Goal: Task Accomplishment & Management: Use online tool/utility

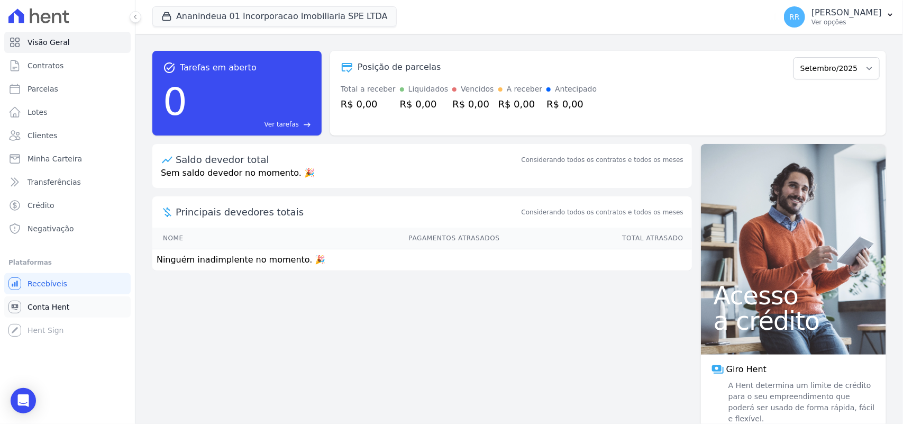
click at [33, 308] on span "Conta Hent" at bounding box center [49, 307] width 42 height 11
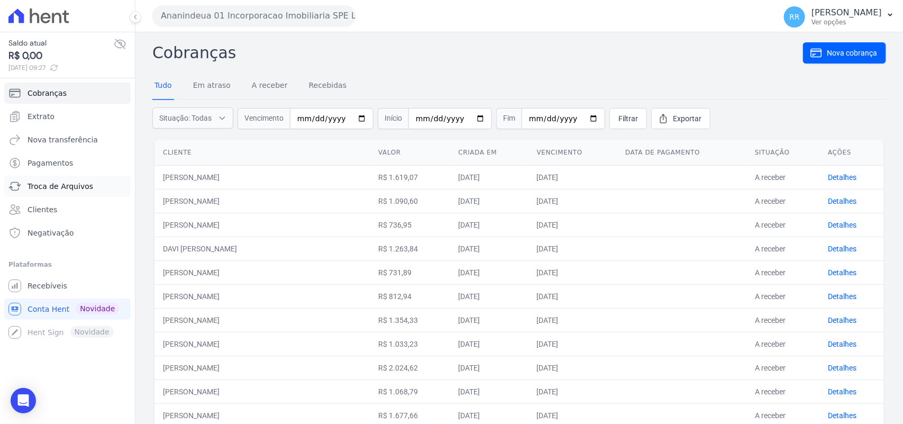
click at [65, 192] on link "Troca de Arquivos" at bounding box center [67, 186] width 126 height 21
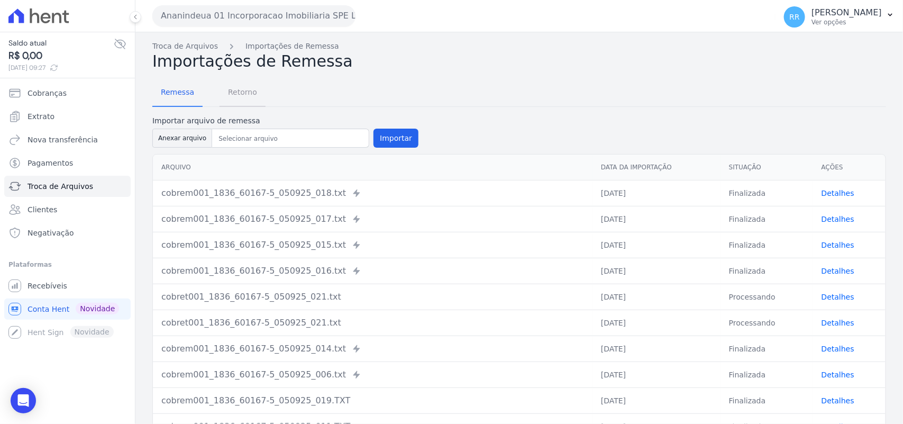
click at [229, 92] on span "Retorno" at bounding box center [243, 92] width 42 height 21
click at [205, 17] on button "Ananindeua 01 Incorporacao Imobiliaria SPE LTDA" at bounding box center [253, 15] width 203 height 21
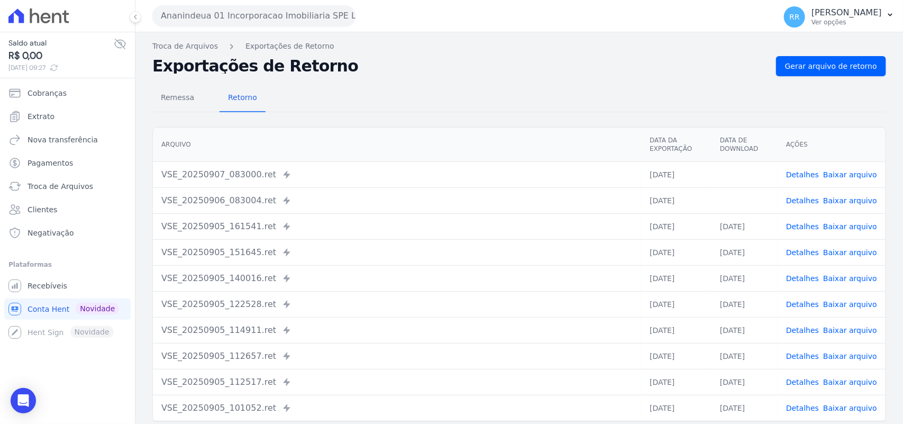
click at [220, 20] on button "Ananindeua 01 Incorporacao Imobiliaria SPE LTDA" at bounding box center [253, 15] width 203 height 21
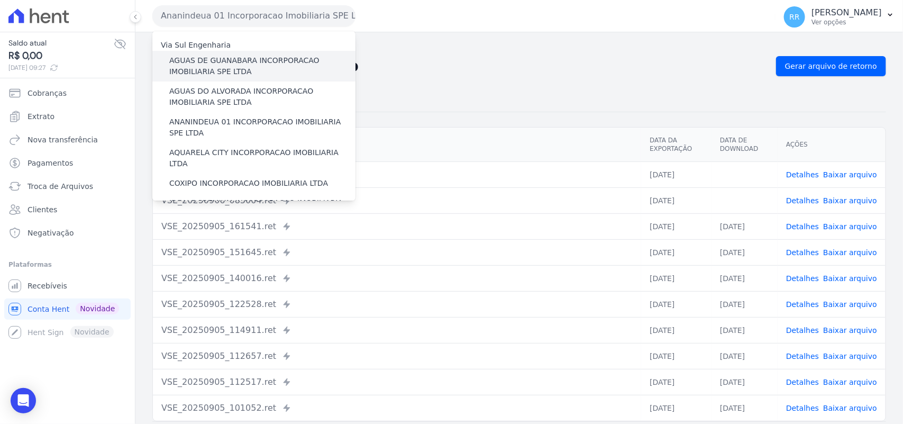
click at [231, 61] on label "AGUAS DE GUANABARA INCORPORACAO IMOBILIARIA SPE LTDA" at bounding box center [262, 66] width 186 height 22
click at [0, 0] on input "AGUAS DE GUANABARA INCORPORACAO IMOBILIARIA SPE LTDA" at bounding box center [0, 0] width 0 height 0
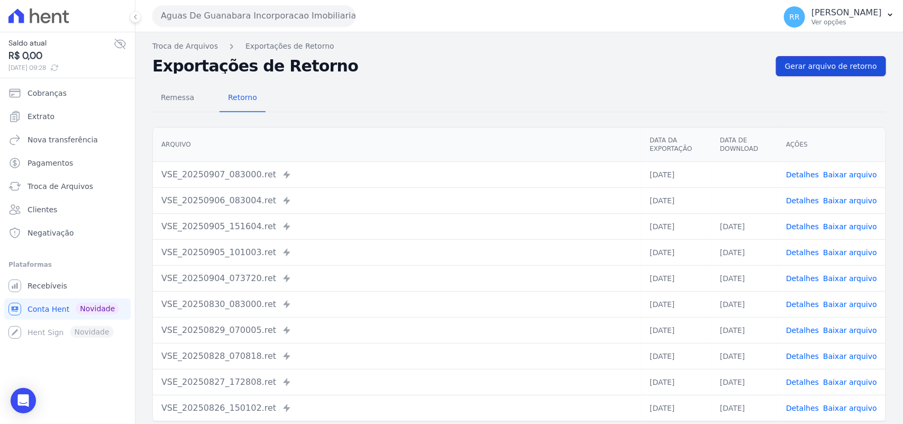
click at [840, 67] on span "Gerar arquivo de retorno" at bounding box center [831, 66] width 92 height 11
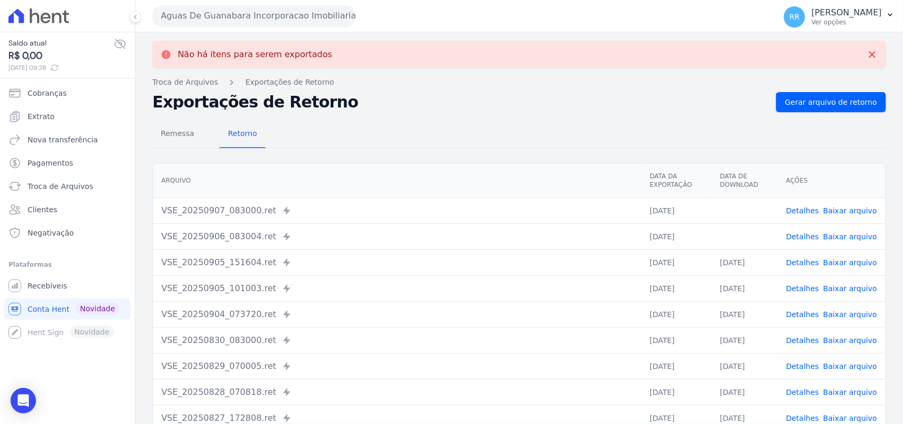
click at [839, 232] on link "Baixar arquivo" at bounding box center [851, 236] width 54 height 8
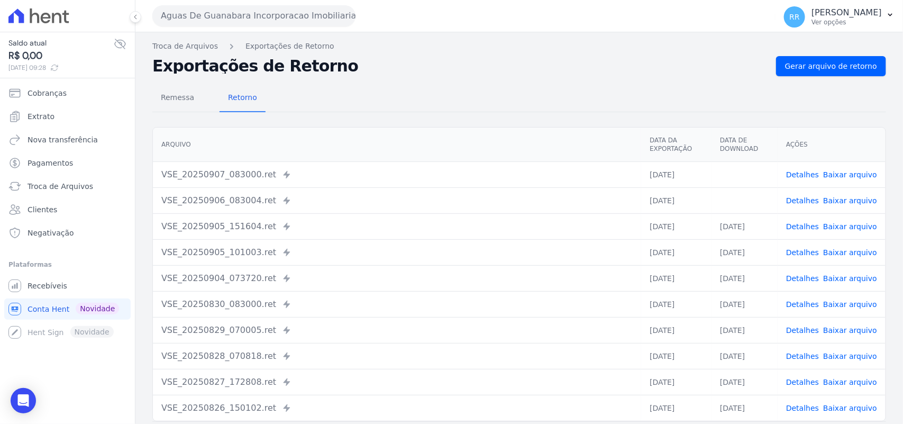
click at [846, 175] on link "Baixar arquivo" at bounding box center [851, 174] width 54 height 8
click at [466, 57] on div "Exportações de Retorno Gerar arquivo de retorno" at bounding box center [519, 66] width 734 height 20
click at [259, 20] on button "Aguas De Guanabara Incorporacao Imobiliaria SPE LTDA" at bounding box center [253, 15] width 203 height 21
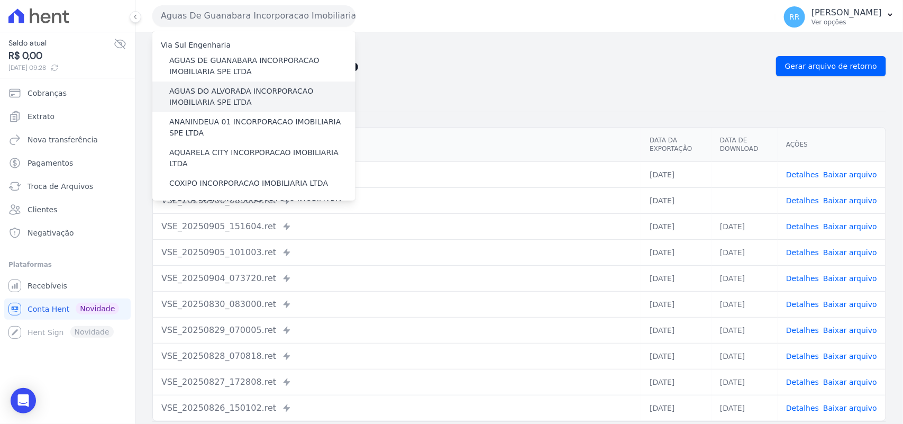
click at [224, 102] on label "AGUAS DO ALVORADA INCORPORACAO IMOBILIARIA SPE LTDA" at bounding box center [262, 97] width 186 height 22
click at [0, 0] on input "AGUAS DO ALVORADA INCORPORACAO IMOBILIARIA SPE LTDA" at bounding box center [0, 0] width 0 height 0
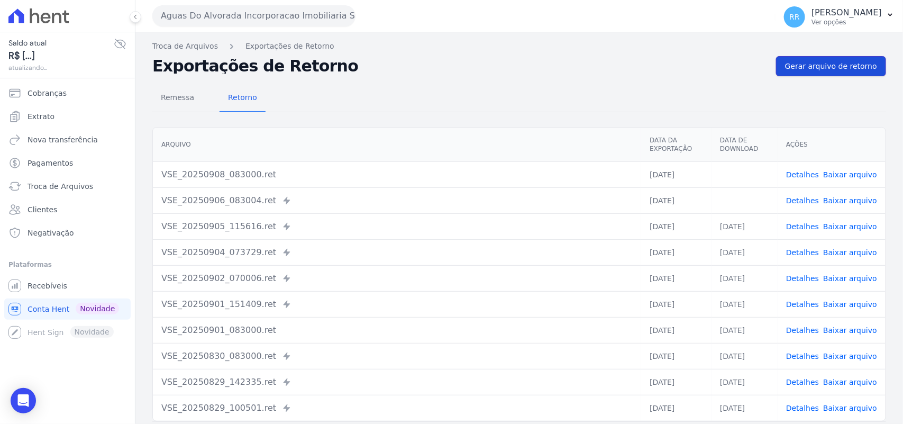
click at [832, 73] on link "Gerar arquivo de retorno" at bounding box center [831, 66] width 110 height 20
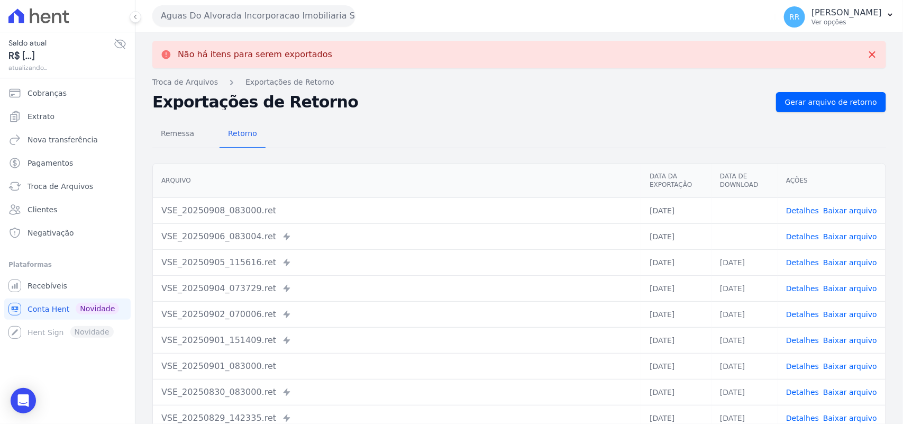
click at [842, 237] on link "Baixar arquivo" at bounding box center [851, 236] width 54 height 8
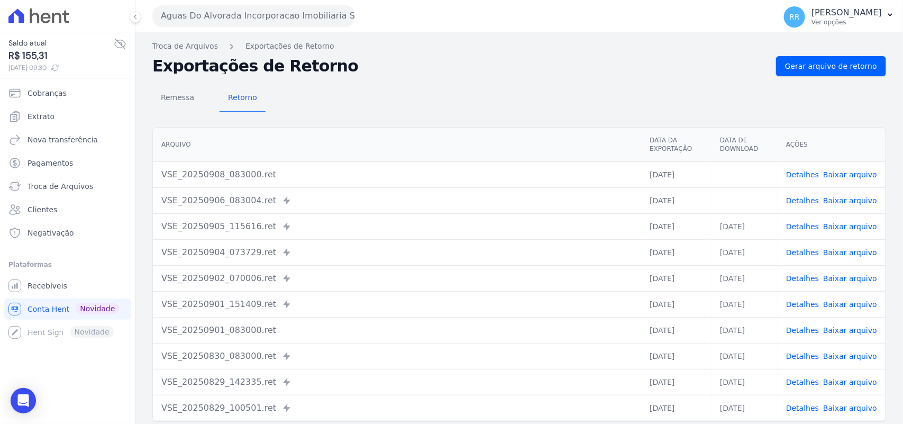
click at [846, 178] on link "Baixar arquivo" at bounding box center [851, 174] width 54 height 8
drag, startPoint x: 523, startPoint y: 119, endPoint x: 890, endPoint y: 32, distance: 377.0
click at [523, 119] on div "Remessa Retorno [GEOGRAPHIC_DATA] Data da Exportação Data de Download Ações VSE…" at bounding box center [519, 267] width 734 height 383
click at [839, 71] on span "Gerar arquivo de retorno" at bounding box center [831, 66] width 92 height 11
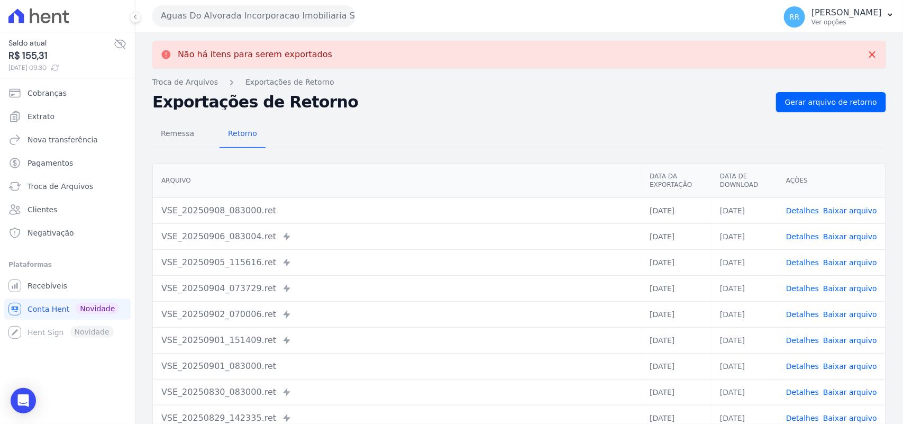
click at [292, 16] on button "Aguas Do Alvorada Incorporacao Imobiliaria SPE LTDA" at bounding box center [253, 15] width 203 height 21
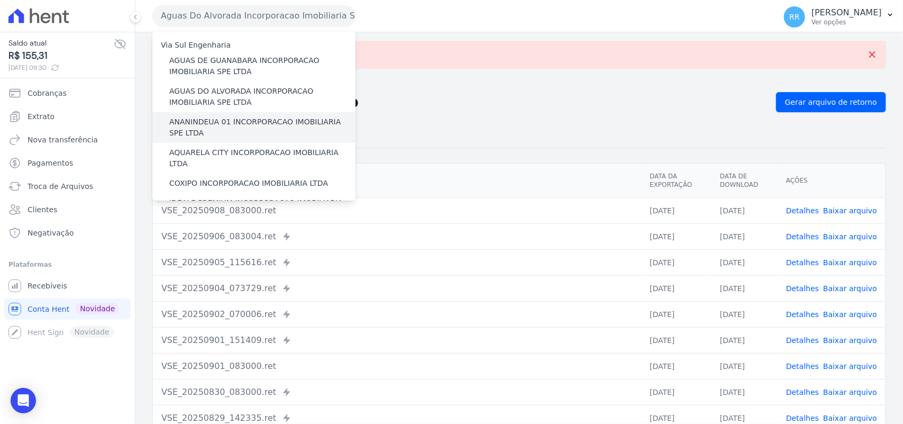
click at [179, 120] on label "ANANINDEUA 01 INCORPORACAO IMOBILIARIA SPE LTDA" at bounding box center [262, 127] width 186 height 22
click at [0, 0] on input "ANANINDEUA 01 INCORPORACAO IMOBILIARIA SPE LTDA" at bounding box center [0, 0] width 0 height 0
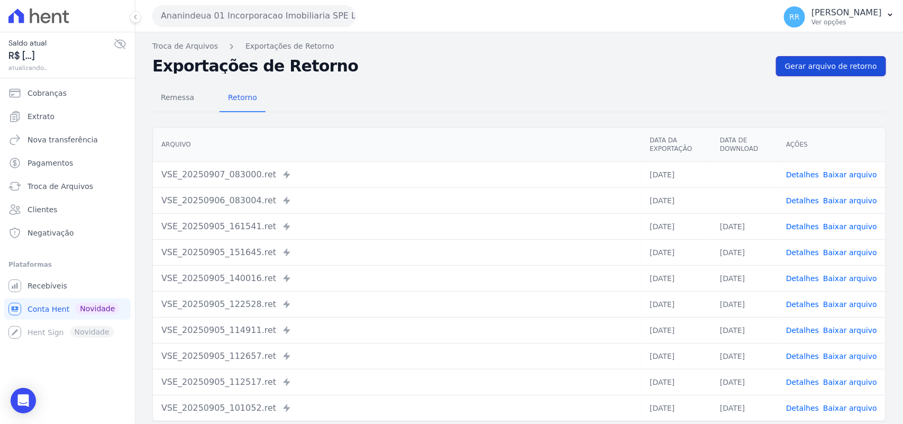
click at [848, 73] on link "Gerar arquivo de retorno" at bounding box center [831, 66] width 110 height 20
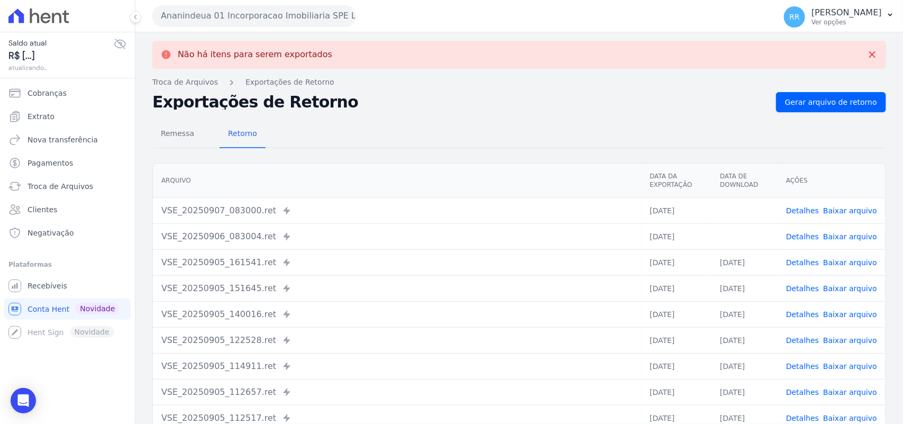
click at [839, 237] on link "Baixar arquivo" at bounding box center [851, 236] width 54 height 8
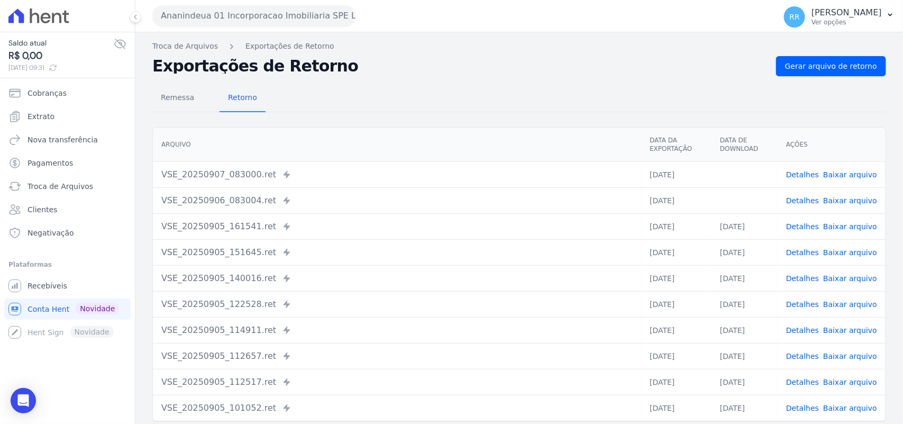
click at [849, 176] on link "Baixar arquivo" at bounding box center [851, 174] width 54 height 8
click at [394, 84] on div "Remessa Retorno [GEOGRAPHIC_DATA] Data da Exportação Data de Download Ações VSE…" at bounding box center [519, 267] width 734 height 383
drag, startPoint x: 888, startPoint y: 56, endPoint x: 868, endPoint y: 57, distance: 19.6
click at [888, 55] on div "Não há itens para serem exportados Troca de [GEOGRAPHIC_DATA] Exportações de Re…" at bounding box center [519, 249] width 768 height 435
click at [867, 57] on link "Gerar arquivo de retorno" at bounding box center [831, 66] width 110 height 20
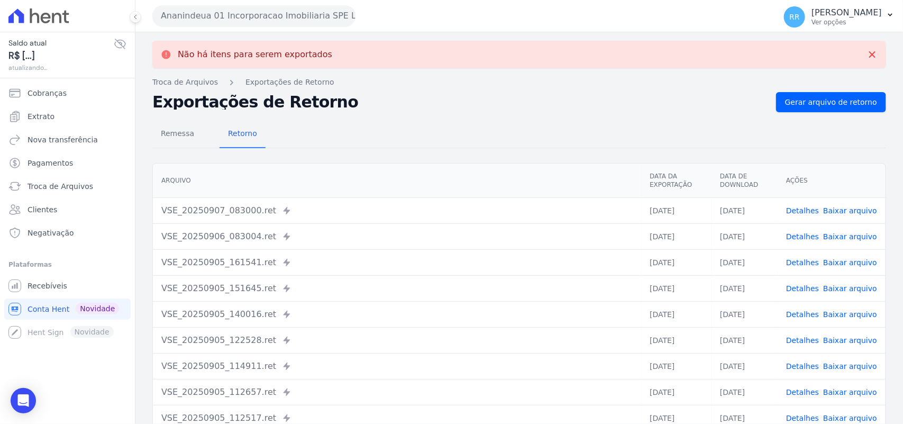
click at [252, 12] on button "Ananindeua 01 Incorporacao Imobiliaria SPE LTDA" at bounding box center [253, 15] width 203 height 21
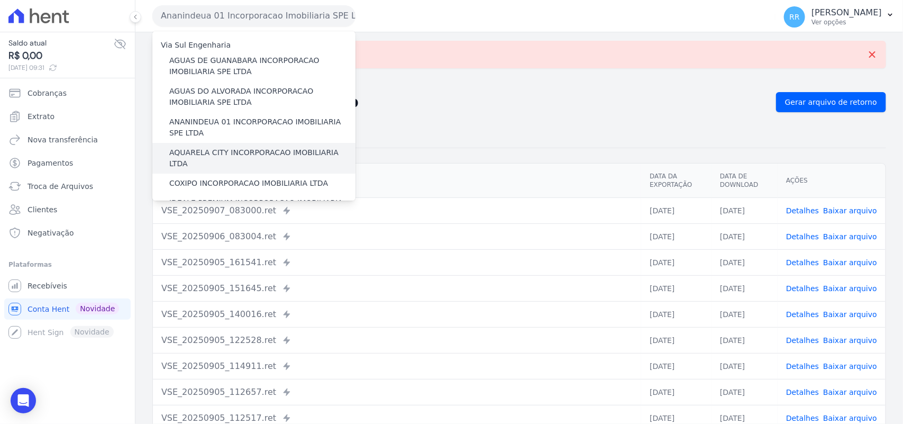
click at [214, 154] on label "AQUARELA CITY INCORPORACAO IMOBILIARIA LTDA" at bounding box center [262, 158] width 186 height 22
click at [0, 0] on input "AQUARELA CITY INCORPORACAO IMOBILIARIA LTDA" at bounding box center [0, 0] width 0 height 0
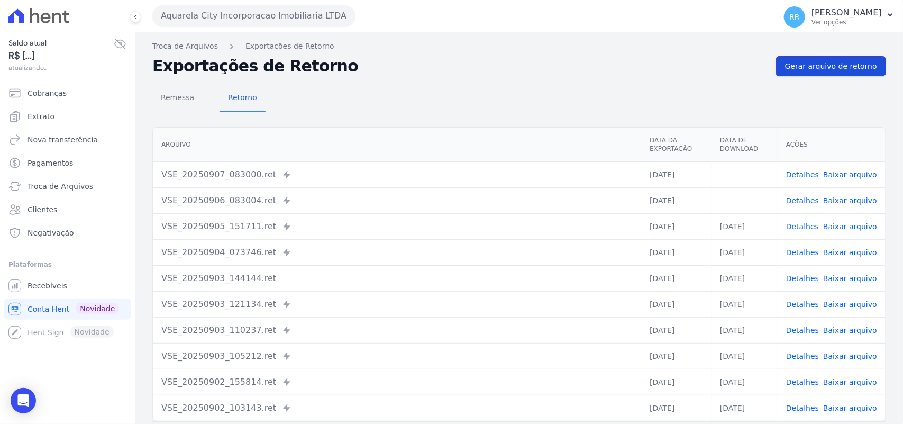
click at [829, 70] on span "Gerar arquivo de retorno" at bounding box center [831, 66] width 92 height 11
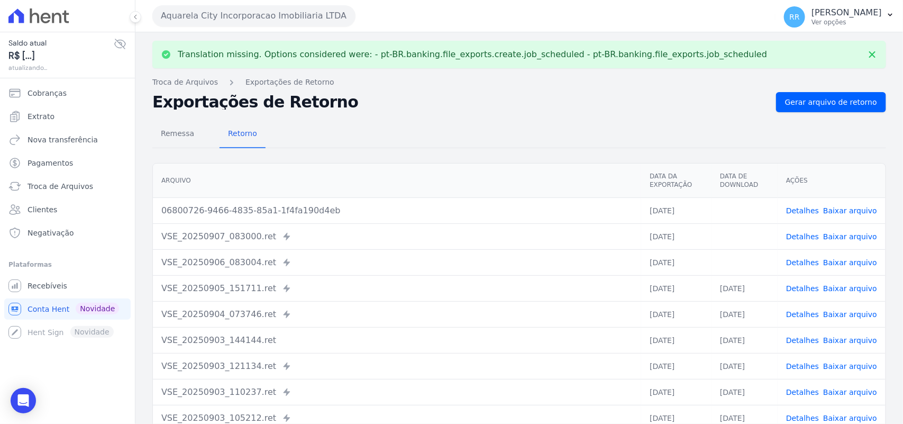
click at [856, 258] on link "Baixar arquivo" at bounding box center [851, 262] width 54 height 8
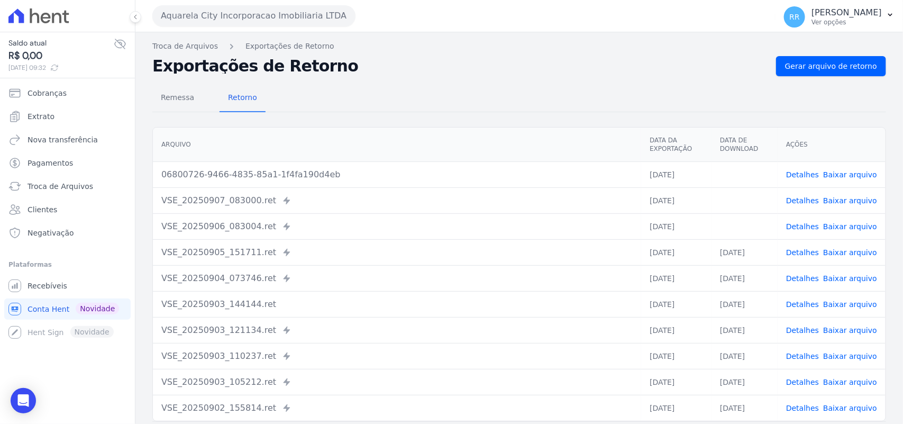
drag, startPoint x: 488, startPoint y: 106, endPoint x: 596, endPoint y: 154, distance: 117.7
click at [488, 106] on div "Remessa Retorno" at bounding box center [519, 99] width 734 height 28
click at [857, 199] on link "Baixar arquivo" at bounding box center [851, 200] width 54 height 8
click at [454, 53] on div "Translation missing. Options considered were: - pt-BR.banking.file_exports.crea…" at bounding box center [519, 249] width 768 height 435
click at [848, 173] on link "Baixar arquivo" at bounding box center [851, 174] width 54 height 8
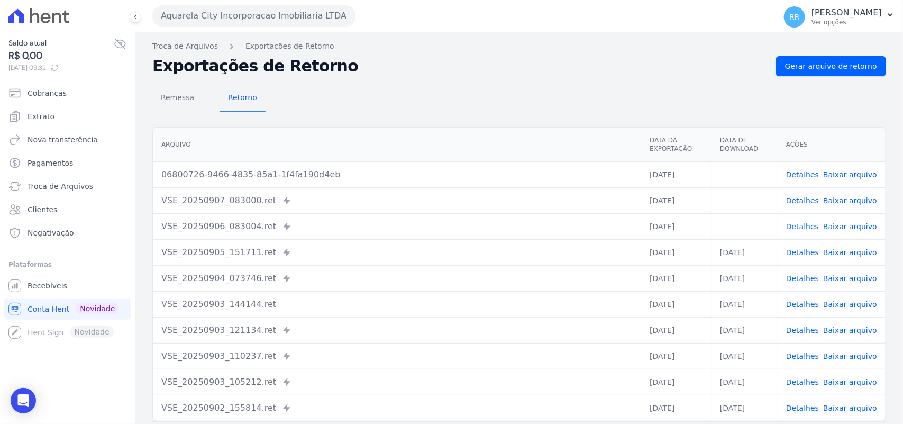
click at [851, 76] on div "Remessa Retorno [GEOGRAPHIC_DATA] Data da Exportação Data de Download Ações 068…" at bounding box center [519, 267] width 734 height 383
click at [854, 75] on link "Gerar arquivo de retorno" at bounding box center [831, 66] width 110 height 20
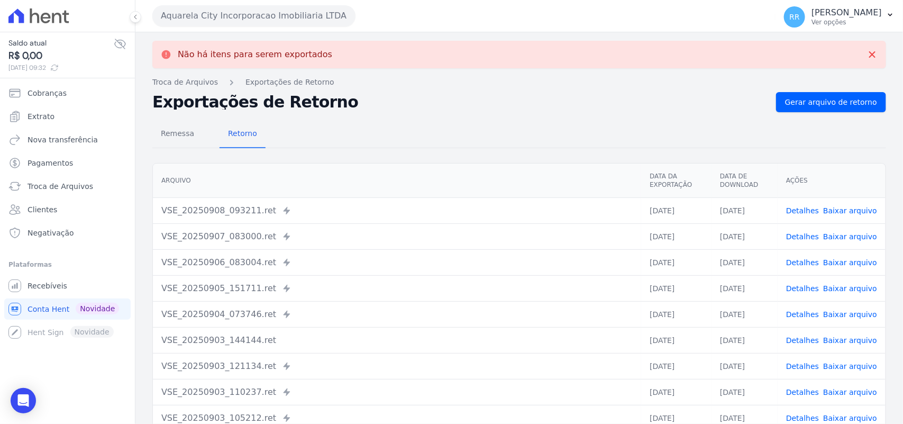
click at [213, 21] on button "Aquarela City Incorporacao Imobiliaria LTDA" at bounding box center [253, 15] width 203 height 21
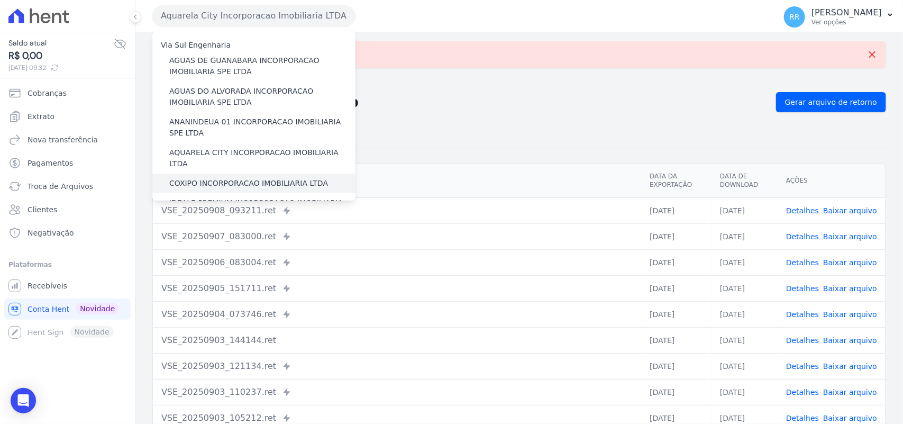
click at [210, 178] on label "COXIPO INCORPORACAO IMOBILIARIA LTDA" at bounding box center [248, 183] width 159 height 11
click at [0, 0] on input "COXIPO INCORPORACAO IMOBILIARIA LTDA" at bounding box center [0, 0] width 0 height 0
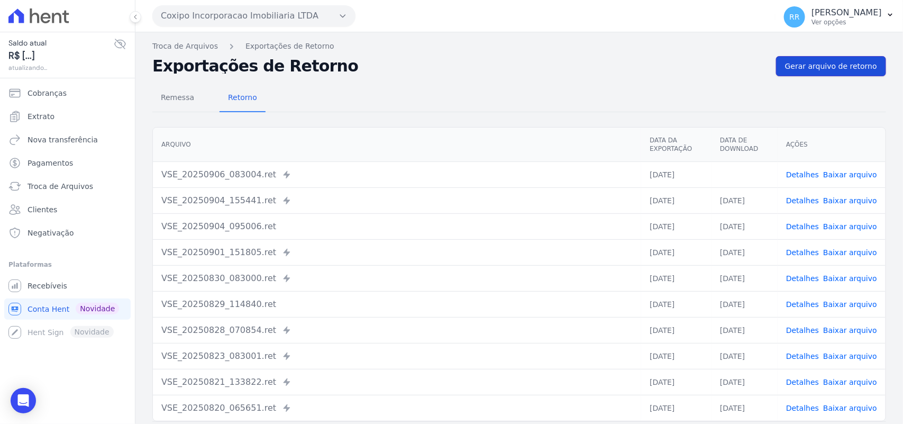
click at [845, 70] on span "Gerar arquivo de retorno" at bounding box center [831, 66] width 92 height 11
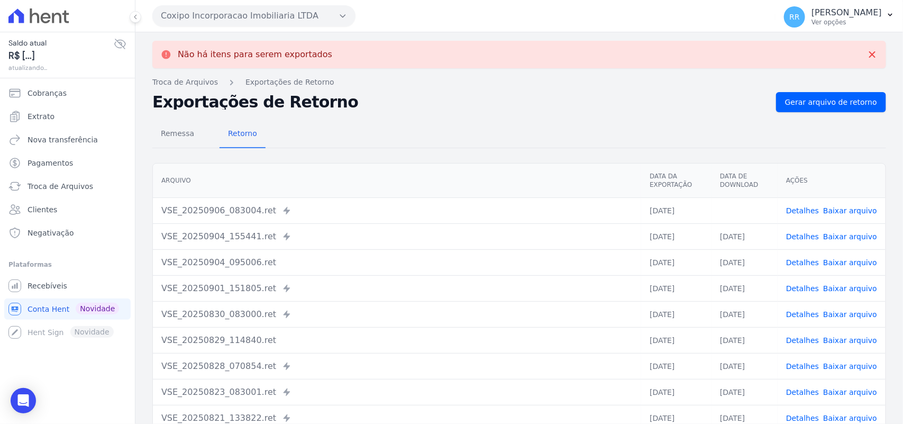
click at [850, 207] on link "Baixar arquivo" at bounding box center [851, 210] width 54 height 8
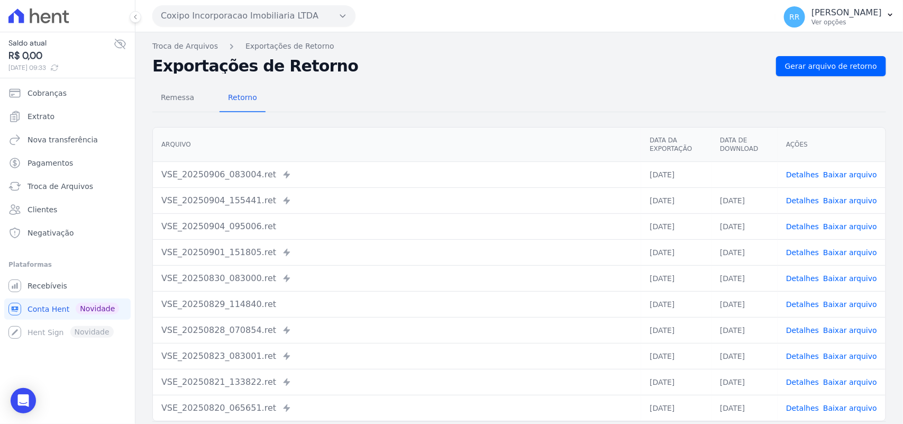
click at [399, 110] on div "Remessa Retorno" at bounding box center [519, 99] width 734 height 28
click at [204, 20] on button "Coxipo Incorporacao Imobiliaria LTDA" at bounding box center [253, 15] width 203 height 21
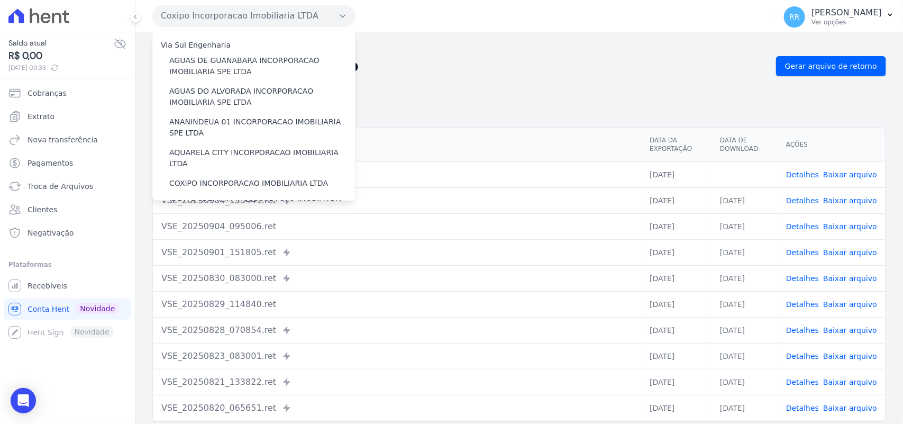
click at [477, 51] on nav "Troca de Arquivos Exportações de Retorno" at bounding box center [519, 46] width 734 height 11
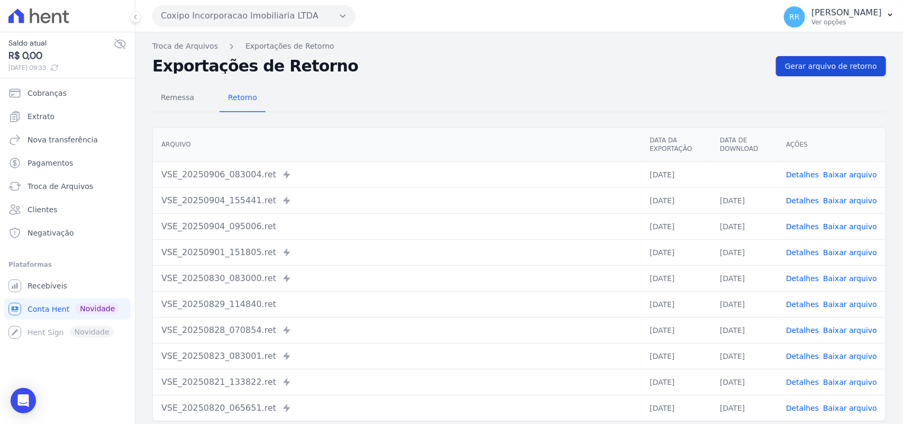
click at [803, 65] on span "Gerar arquivo de retorno" at bounding box center [831, 66] width 92 height 11
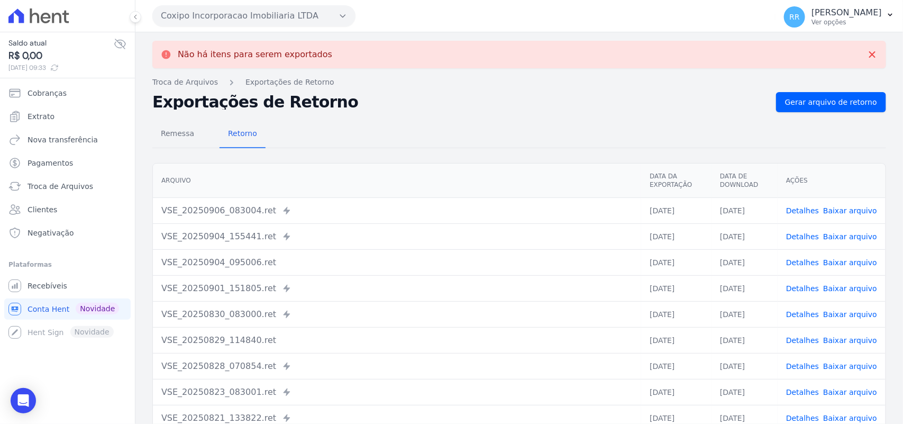
click at [397, 110] on div "Exportações de Retorno Gerar arquivo de retorno" at bounding box center [519, 102] width 734 height 20
click at [225, 22] on button "Coxipo Incorporacao Imobiliaria LTDA" at bounding box center [253, 15] width 203 height 21
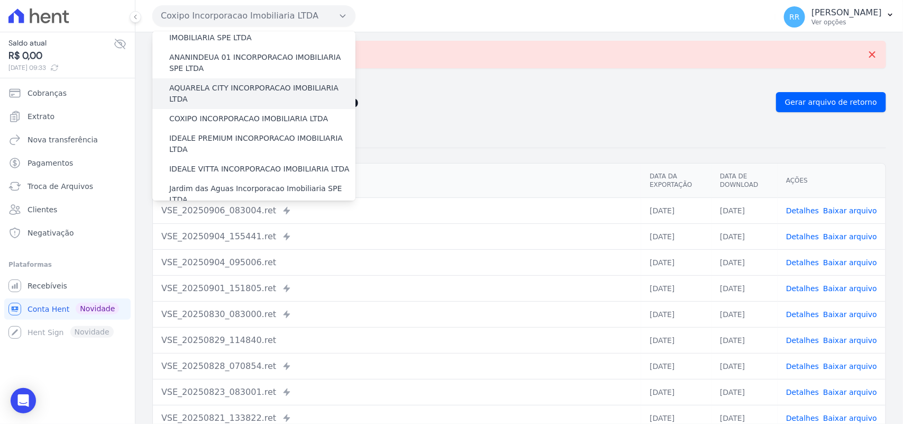
scroll to position [66, 0]
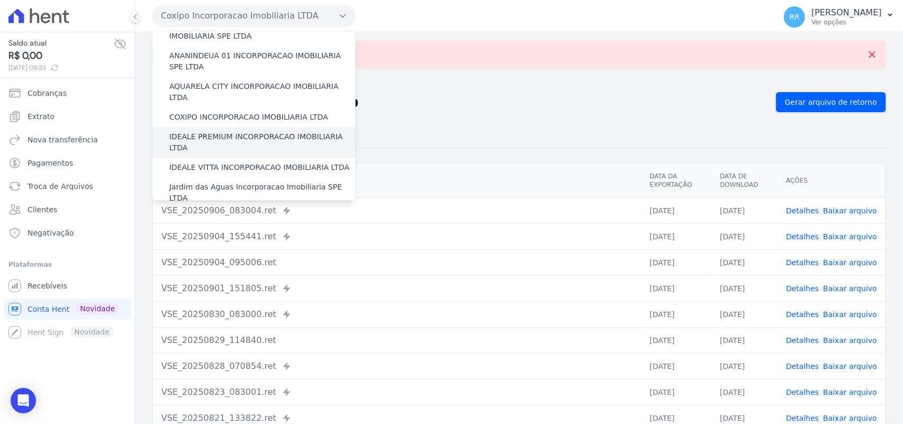
click at [246, 131] on label "IDEALE PREMIUM INCORPORACAO IMOBILIARIA LTDA" at bounding box center [262, 142] width 186 height 22
click at [0, 0] on input "IDEALE PREMIUM INCORPORACAO IMOBILIARIA LTDA" at bounding box center [0, 0] width 0 height 0
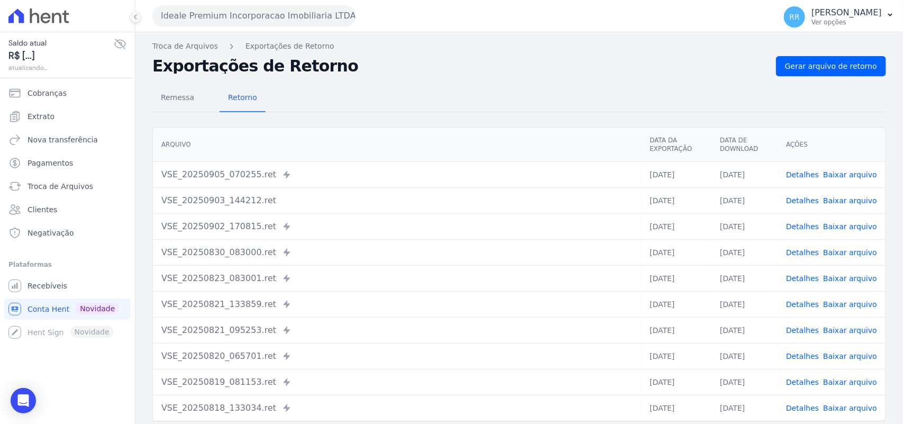
click at [788, 78] on div "Remessa Retorno [GEOGRAPHIC_DATA] Data da Exportação Data de Download Ações VSE…" at bounding box center [519, 267] width 734 height 383
click at [809, 67] on span "Gerar arquivo de retorno" at bounding box center [831, 66] width 92 height 11
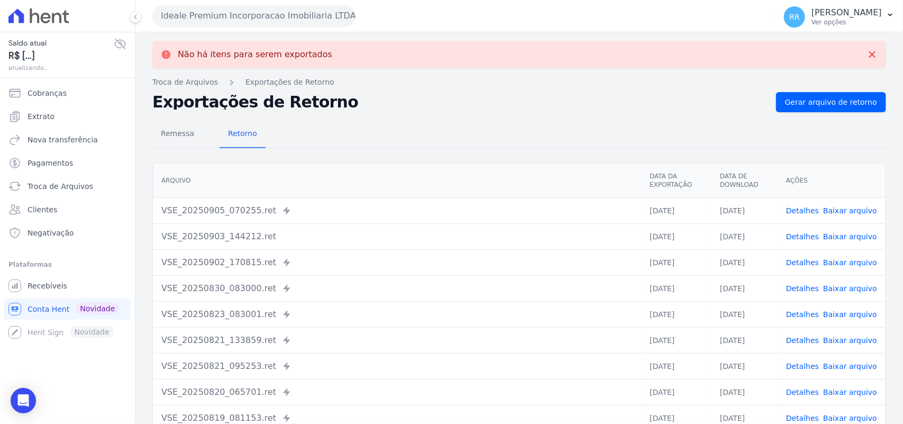
click at [185, 10] on button "Ideale Premium Incorporacao Imobiliaria LTDA" at bounding box center [253, 15] width 203 height 21
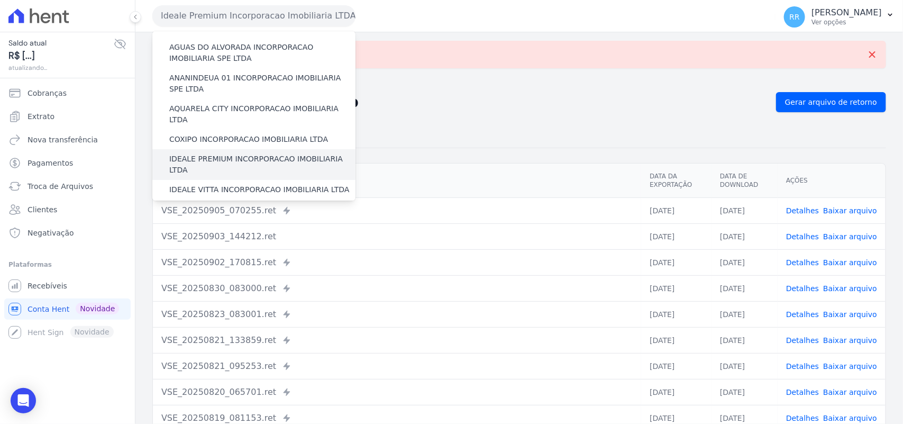
scroll to position [88, 0]
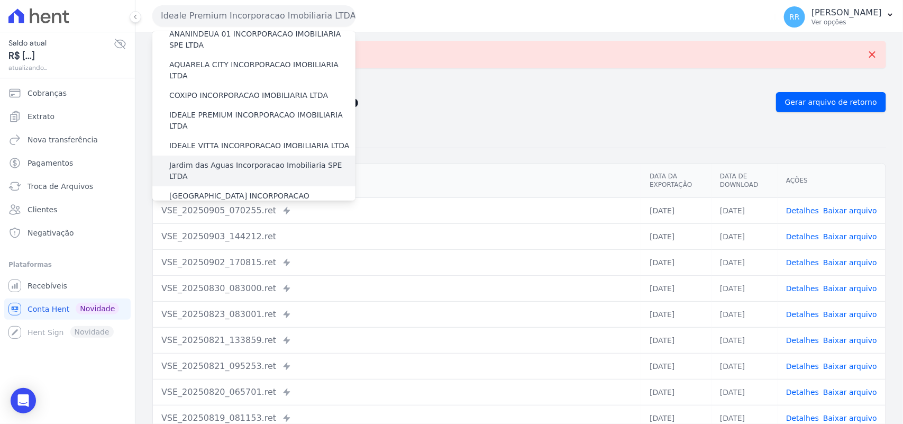
click at [223, 160] on label "Jardim das Aguas Incorporacao Imobiliaria SPE LTDA" at bounding box center [262, 171] width 186 height 22
click at [0, 0] on input "Jardim das Aguas Incorporacao Imobiliaria SPE LTDA" at bounding box center [0, 0] width 0 height 0
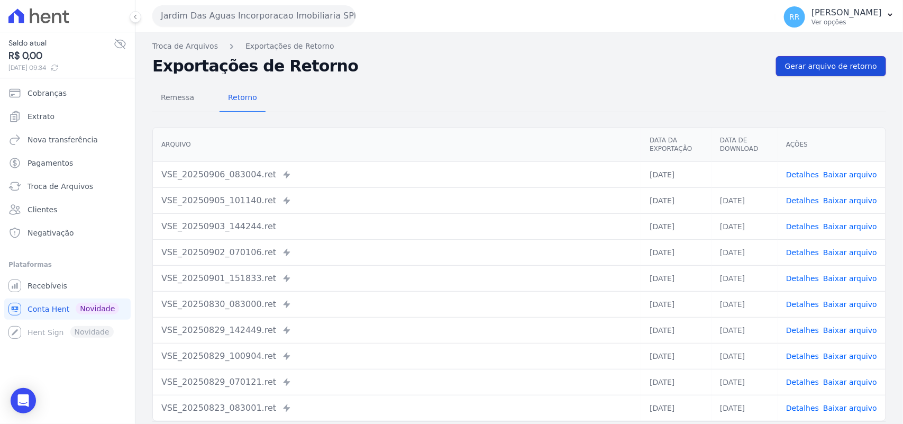
click at [856, 69] on span "Gerar arquivo de retorno" at bounding box center [831, 66] width 92 height 11
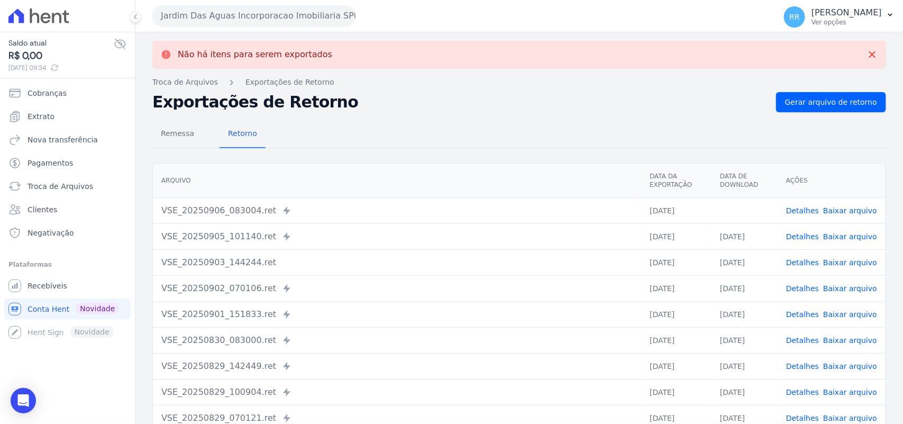
click at [842, 210] on link "Baixar arquivo" at bounding box center [851, 210] width 54 height 8
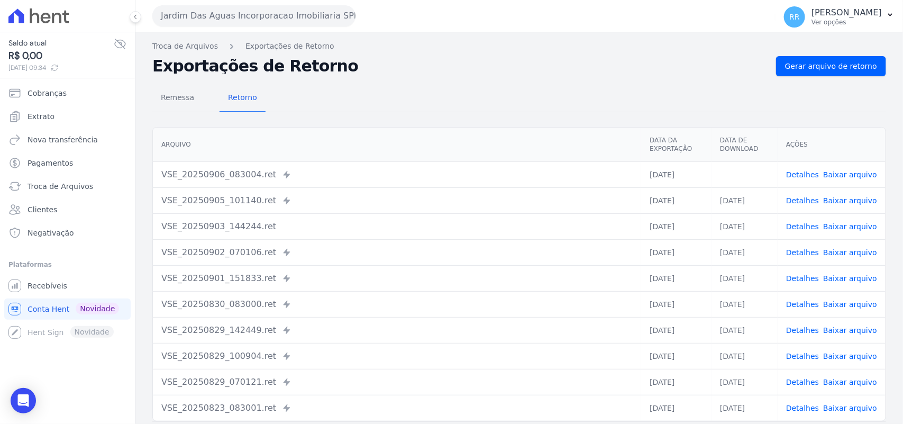
drag, startPoint x: 369, startPoint y: 45, endPoint x: 361, endPoint y: 47, distance: 8.1
click at [369, 45] on nav "Troca de Arquivos Exportações de Retorno" at bounding box center [519, 46] width 734 height 11
click at [849, 48] on nav "Troca de Arquivos Exportações de Retorno" at bounding box center [519, 46] width 734 height 11
click at [847, 55] on div "Não há itens para serem exportados Troca de [GEOGRAPHIC_DATA] Exportações de Re…" at bounding box center [519, 249] width 768 height 435
click at [846, 57] on link "Gerar arquivo de retorno" at bounding box center [831, 66] width 110 height 20
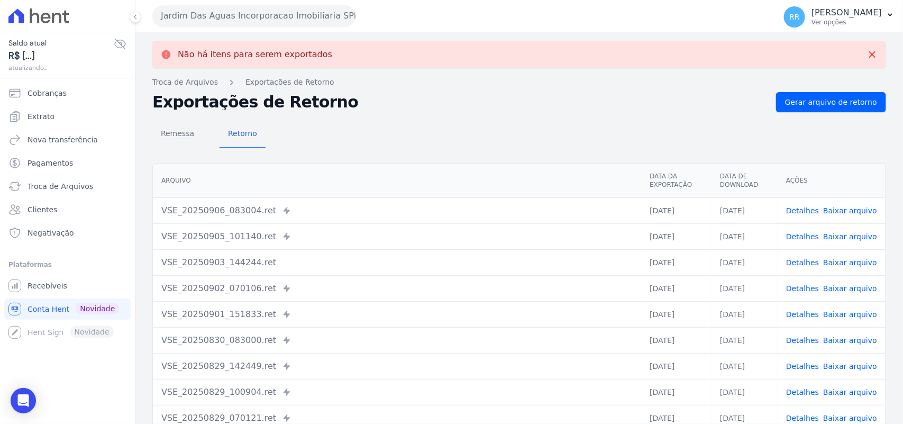
click at [309, 19] on button "Jardim Das Aguas Incorporacao Imobiliaria SPE LTDA" at bounding box center [253, 15] width 203 height 21
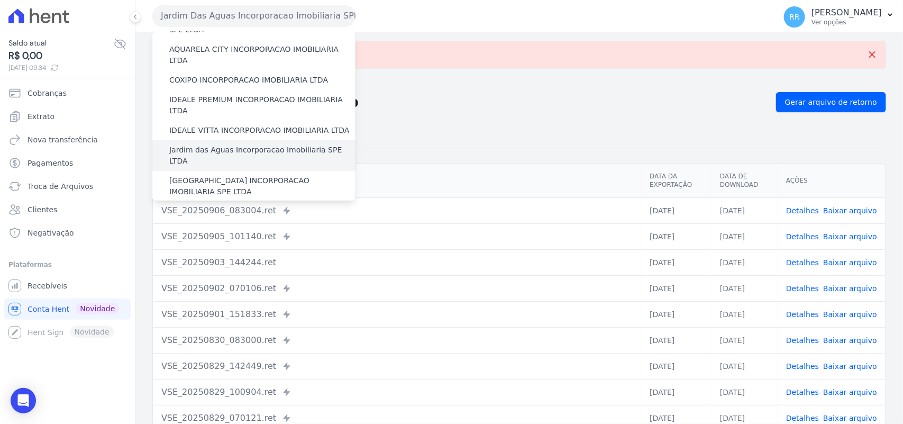
scroll to position [110, 0]
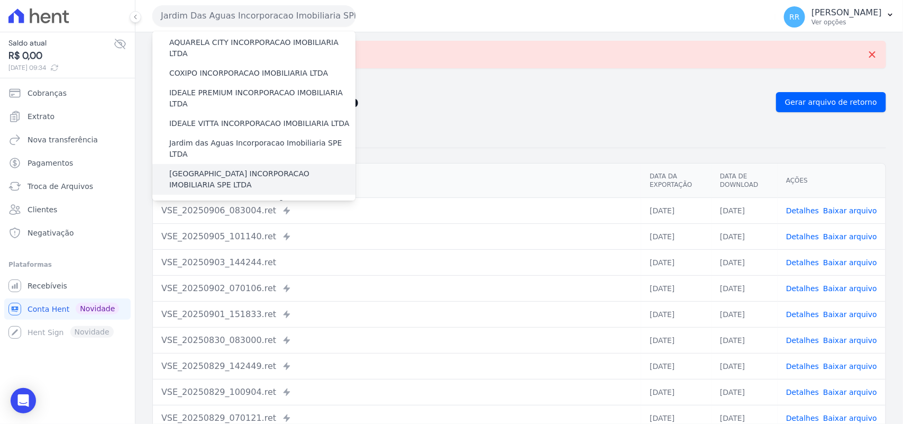
click at [228, 168] on label "[GEOGRAPHIC_DATA] INCORPORACAO IMOBILIARIA SPE LTDA" at bounding box center [262, 179] width 186 height 22
click at [0, 0] on input "[GEOGRAPHIC_DATA] INCORPORACAO IMOBILIARIA SPE LTDA" at bounding box center [0, 0] width 0 height 0
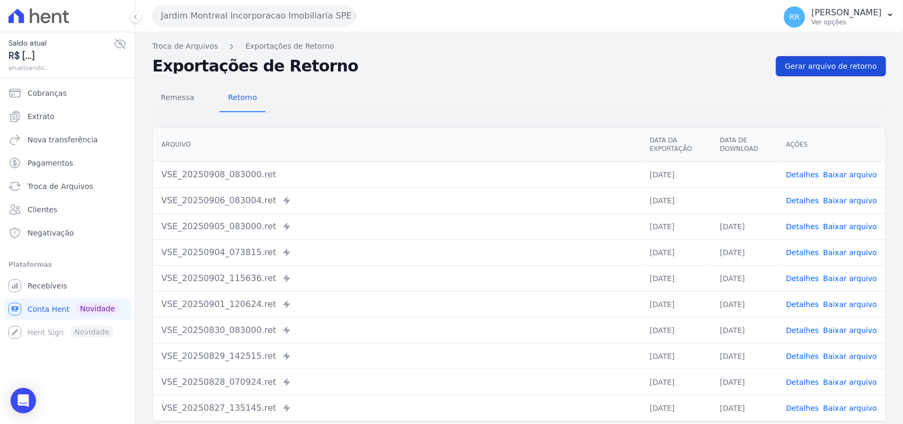
click at [843, 59] on link "Gerar arquivo de retorno" at bounding box center [831, 66] width 110 height 20
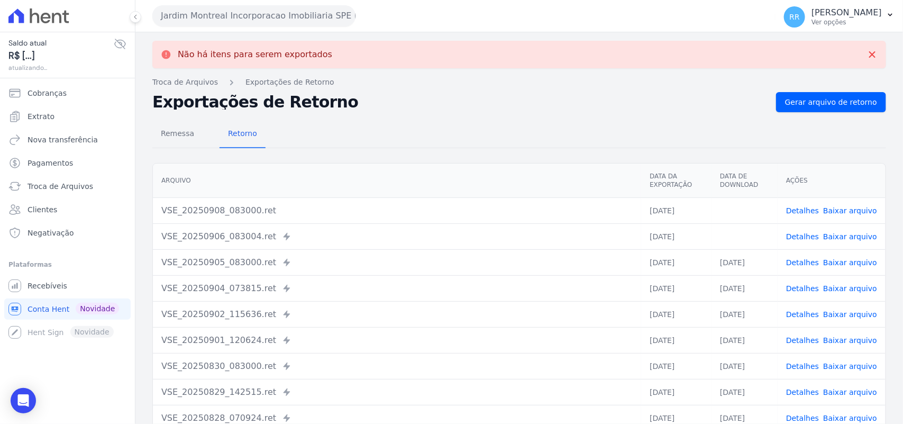
click at [854, 237] on link "Baixar arquivo" at bounding box center [851, 236] width 54 height 8
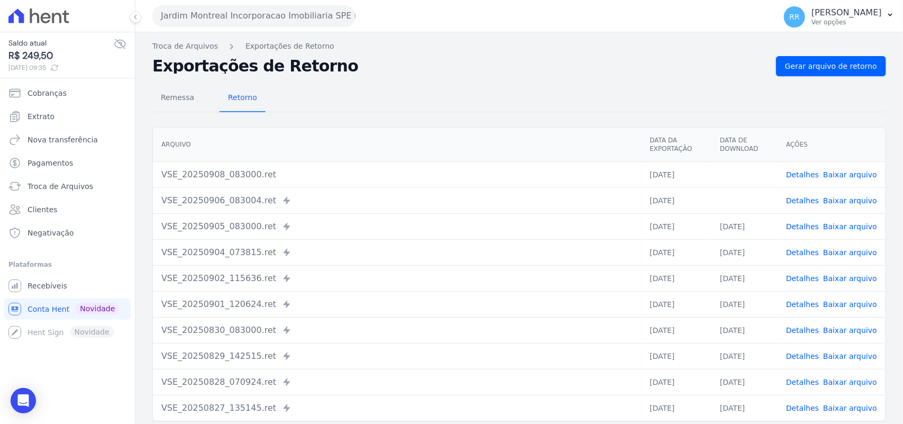
click at [548, 108] on div "Remessa Retorno" at bounding box center [519, 99] width 734 height 28
click at [862, 175] on link "Baixar arquivo" at bounding box center [851, 174] width 54 height 8
click at [667, 51] on nav "Troca de Arquivos Exportações de Retorno" at bounding box center [519, 46] width 734 height 11
click at [826, 73] on link "Gerar arquivo de retorno" at bounding box center [831, 66] width 110 height 20
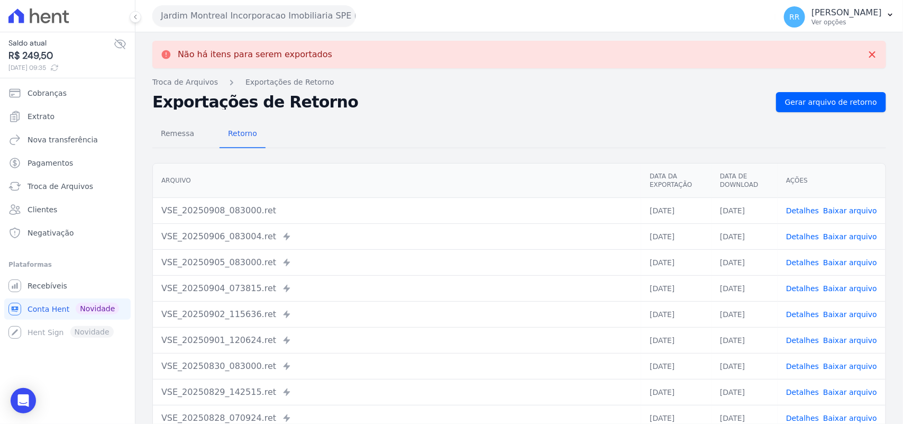
click at [223, 16] on button "Jardim Montreal Incorporacao Imobiliaria SPE LTDA" at bounding box center [253, 15] width 203 height 21
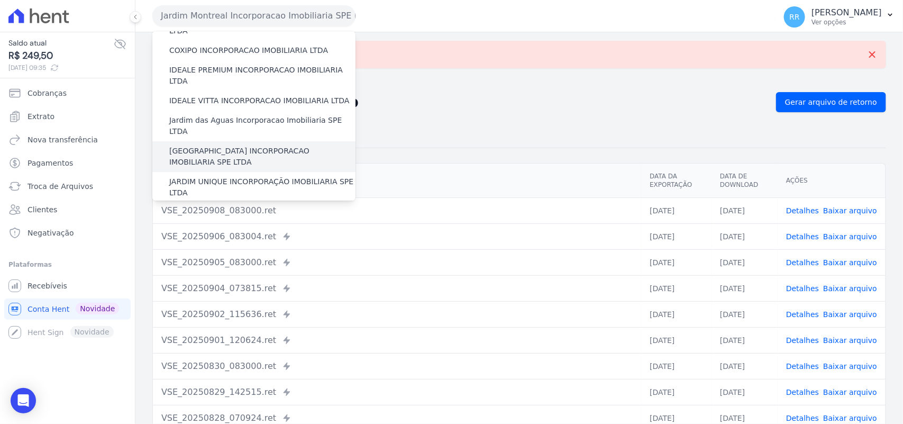
scroll to position [154, 0]
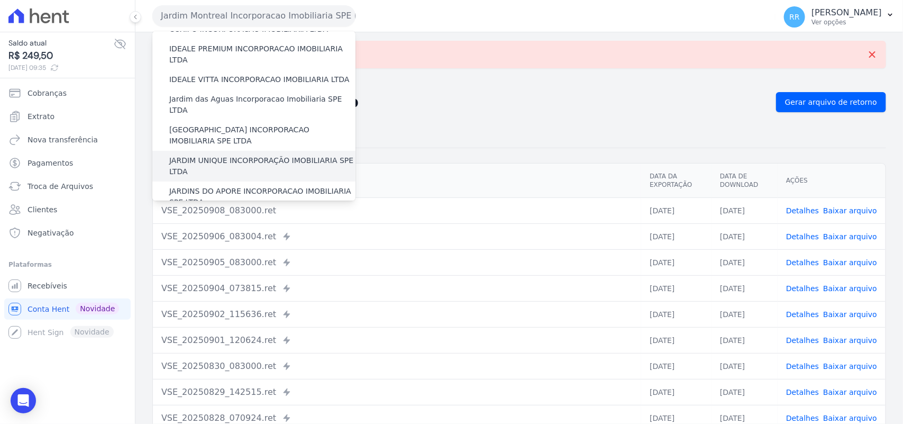
click at [255, 155] on label "JARDIM UNIQUE INCORPORAÇÃO IMOBILIARIA SPE LTDA" at bounding box center [262, 166] width 186 height 22
click at [0, 0] on input "JARDIM UNIQUE INCORPORAÇÃO IMOBILIARIA SPE LTDA" at bounding box center [0, 0] width 0 height 0
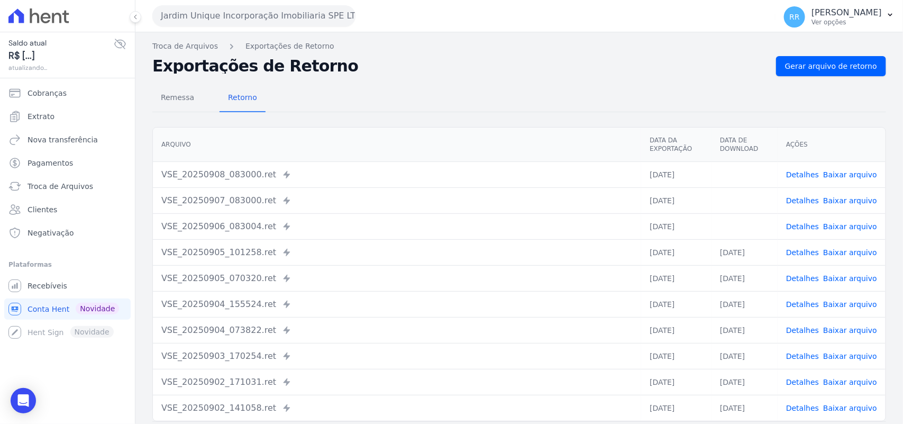
click at [834, 53] on div "Troca de Arquivos Exportações de Retorno Exportações de Retorno Gerar arquivo d…" at bounding box center [519, 249] width 768 height 435
click at [833, 65] on span "Gerar arquivo de retorno" at bounding box center [831, 66] width 92 height 11
click at [840, 251] on link "Baixar arquivo" at bounding box center [851, 252] width 54 height 8
click at [466, 112] on div "Remessa Retorno" at bounding box center [519, 99] width 734 height 28
click at [858, 228] on link "Baixar arquivo" at bounding box center [851, 226] width 54 height 8
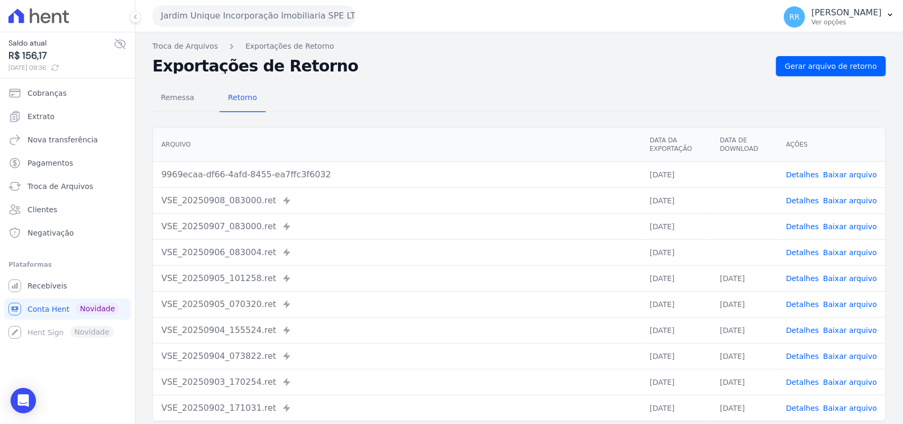
drag, startPoint x: 504, startPoint y: 62, endPoint x: 522, endPoint y: 64, distance: 18.6
click at [504, 62] on h2 "Exportações de Retorno" at bounding box center [460, 66] width 616 height 15
click at [855, 198] on link "Baixar arquivo" at bounding box center [851, 200] width 54 height 8
click at [608, 60] on h2 "Exportações de Retorno" at bounding box center [460, 66] width 616 height 15
click at [848, 170] on link "Baixar arquivo" at bounding box center [851, 174] width 54 height 8
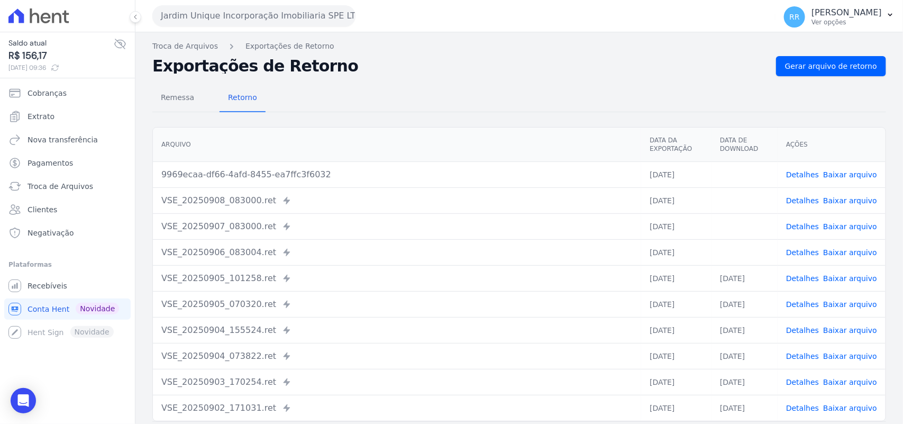
drag, startPoint x: 413, startPoint y: 108, endPoint x: 821, endPoint y: 312, distance: 456.6
click at [413, 108] on div "Remessa Retorno" at bounding box center [519, 99] width 734 height 28
click at [859, 75] on link "Gerar arquivo de retorno" at bounding box center [831, 66] width 110 height 20
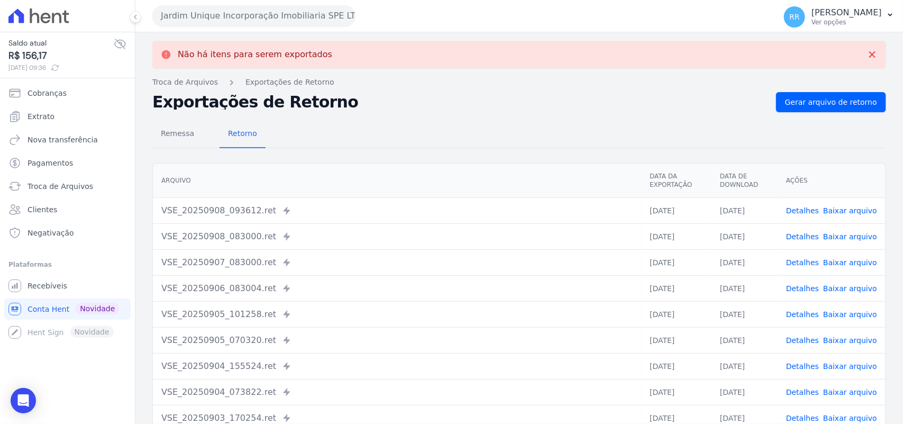
click at [253, 16] on button "Jardim Unique Incorporação Imobiliaria SPE LTDA" at bounding box center [253, 15] width 203 height 21
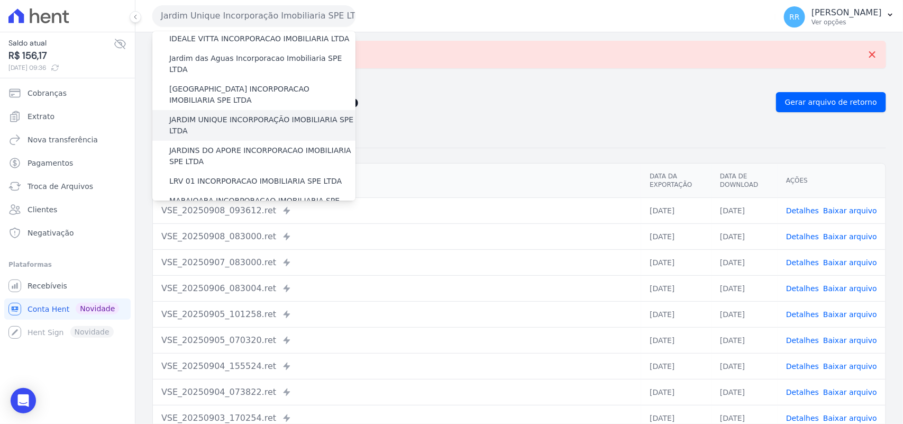
scroll to position [198, 0]
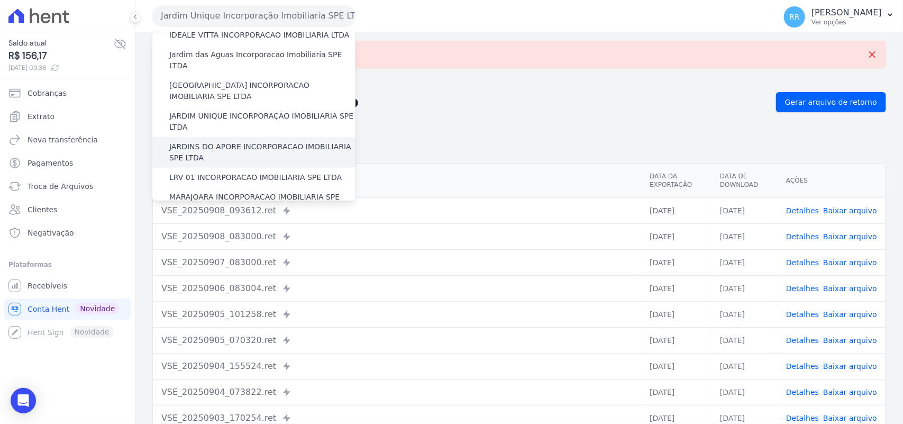
click at [233, 141] on label "JARDINS DO APORE INCORPORACAO IMOBILIARIA SPE LTDA" at bounding box center [262, 152] width 186 height 22
click at [0, 0] on input "JARDINS DO APORE INCORPORACAO IMOBILIARIA SPE LTDA" at bounding box center [0, 0] width 0 height 0
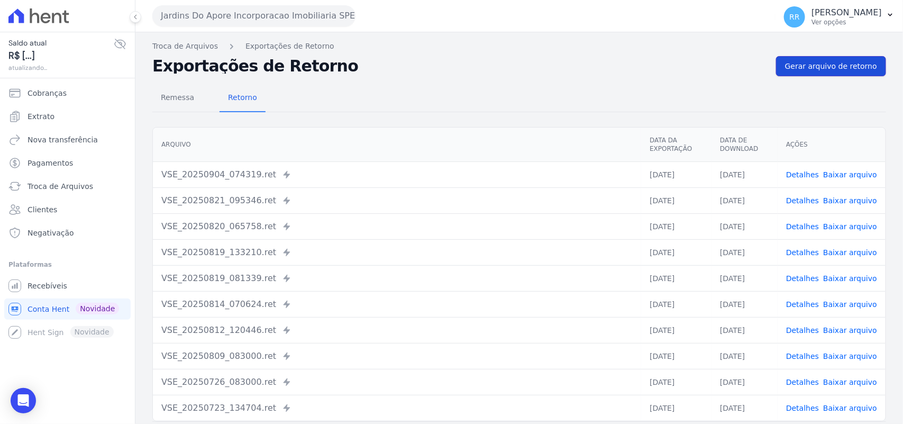
click at [847, 69] on span "Gerar arquivo de retorno" at bounding box center [831, 66] width 92 height 11
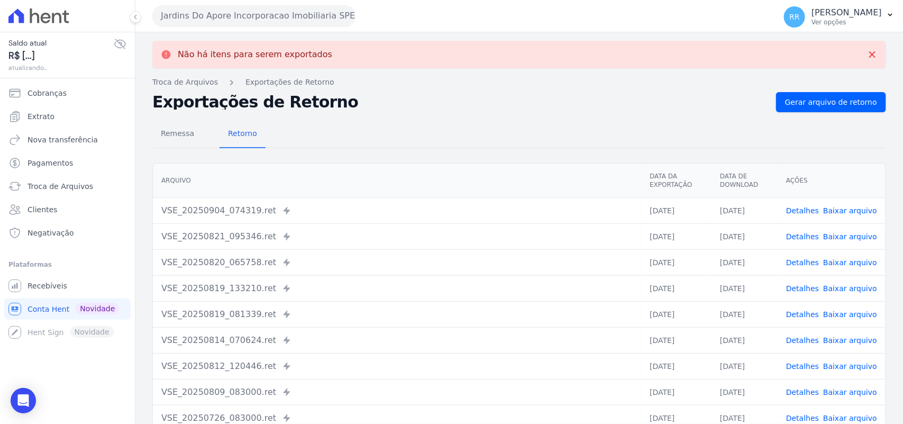
click at [262, 13] on button "Jardins Do Apore Incorporacao Imobiliaria SPE LTDA" at bounding box center [253, 15] width 203 height 21
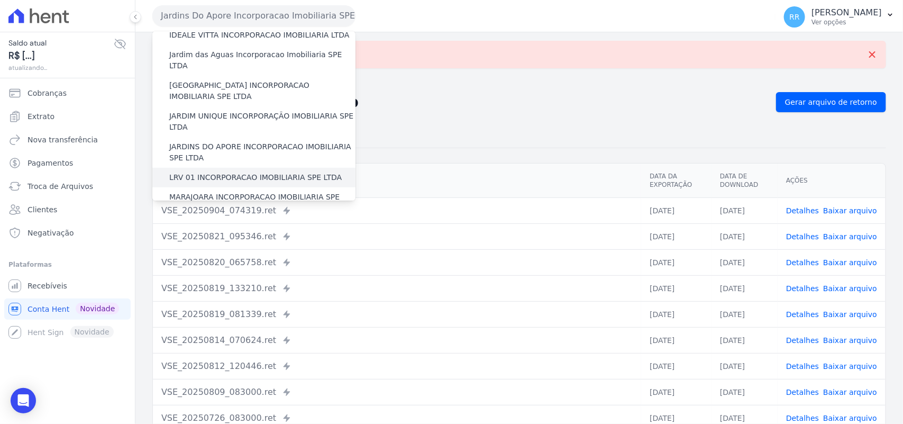
click at [233, 172] on label "LRV 01 INCORPORACAO IMOBILIARIA SPE LTDA" at bounding box center [255, 177] width 173 height 11
click at [0, 0] on input "LRV 01 INCORPORACAO IMOBILIARIA SPE LTDA" at bounding box center [0, 0] width 0 height 0
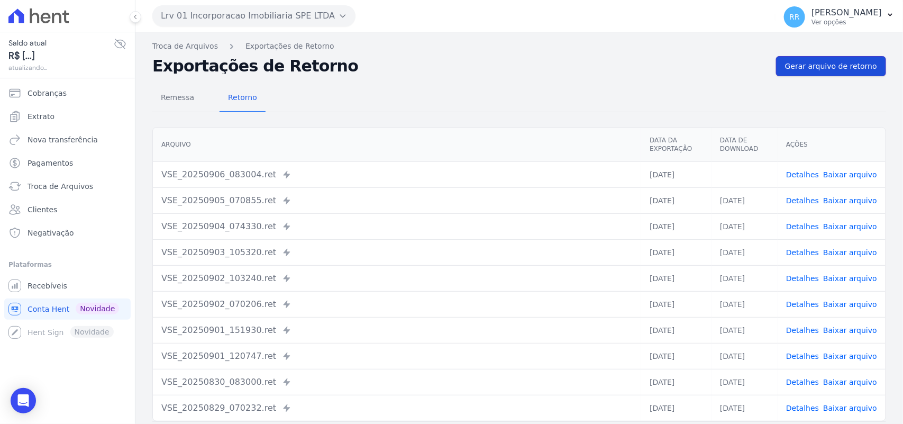
click at [831, 67] on span "Gerar arquivo de retorno" at bounding box center [831, 66] width 92 height 11
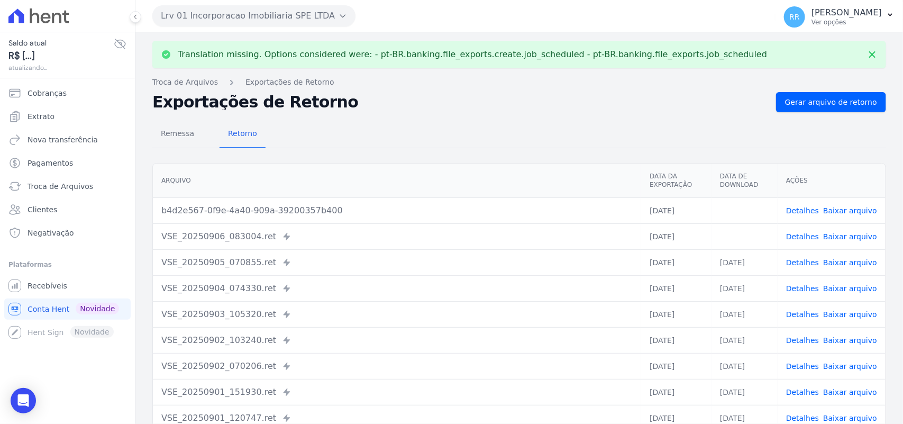
click at [855, 237] on link "Baixar arquivo" at bounding box center [851, 236] width 54 height 8
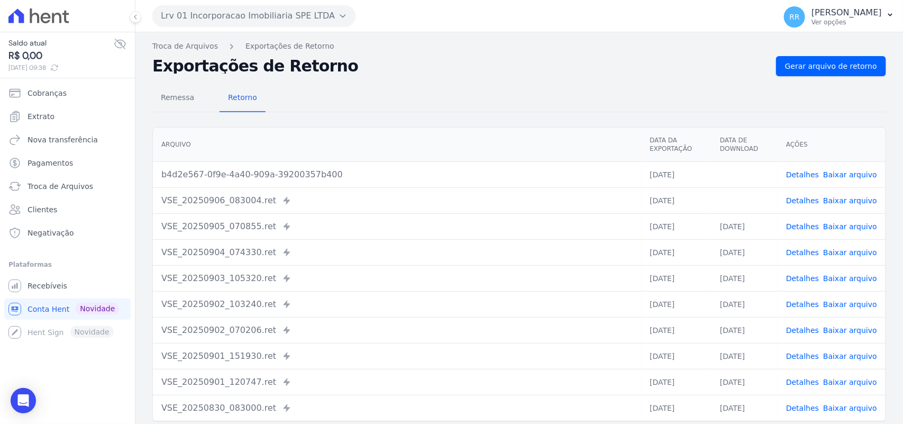
drag, startPoint x: 483, startPoint y: 68, endPoint x: 517, endPoint y: 75, distance: 34.6
click at [483, 68] on h2 "Exportações de Retorno" at bounding box center [460, 66] width 616 height 15
click at [846, 168] on td "Detalhes Baixar arquivo" at bounding box center [832, 174] width 108 height 26
click at [846, 176] on link "Baixar arquivo" at bounding box center [851, 174] width 54 height 8
drag, startPoint x: 423, startPoint y: 123, endPoint x: 444, endPoint y: 233, distance: 112.4
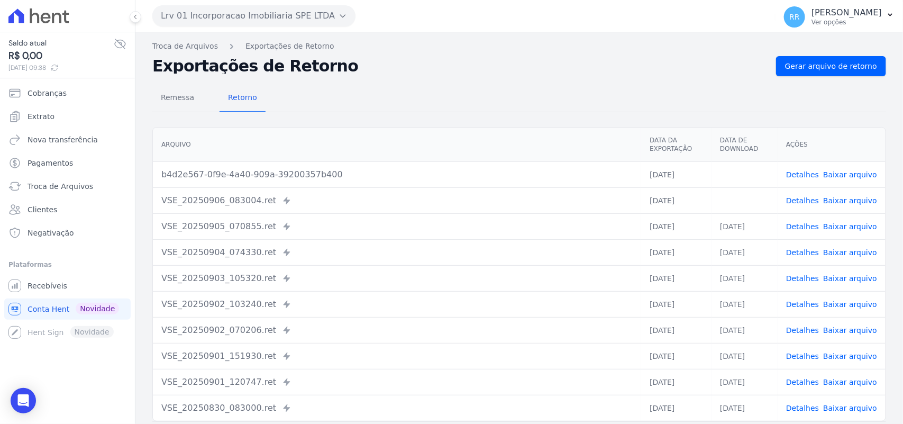
click at [423, 123] on div "Arquivo Data da Exportação Data de Download Ações b4d2e567-0f9e-4a40-909a-39200…" at bounding box center [519, 274] width 768 height 303
click at [863, 72] on link "Gerar arquivo de retorno" at bounding box center [831, 66] width 110 height 20
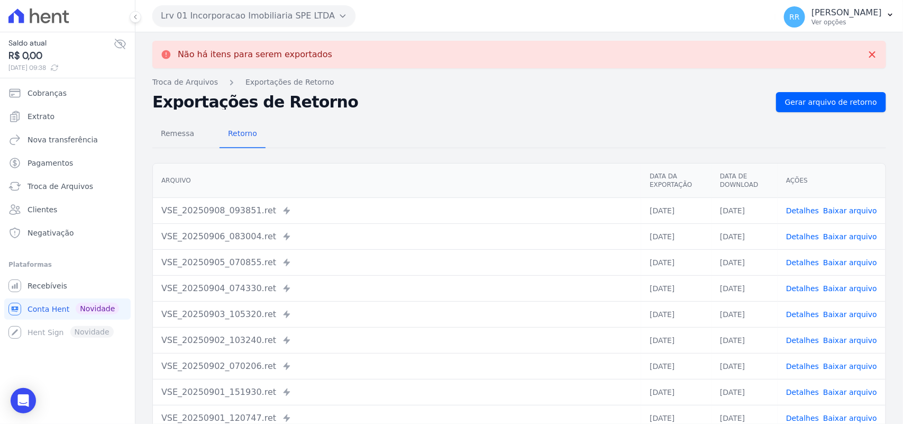
click at [176, 12] on button "Lrv 01 Incorporacao Imobiliaria SPE LTDA" at bounding box center [253, 15] width 203 height 21
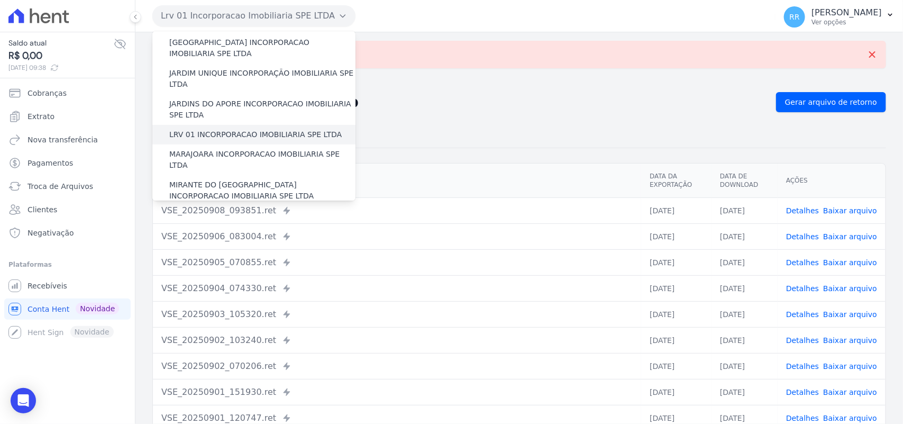
scroll to position [242, 0]
click at [220, 148] on label "MARAJOARA INCORPORACAO IMOBILIARIA SPE LTDA" at bounding box center [262, 159] width 186 height 22
click at [0, 0] on input "MARAJOARA INCORPORACAO IMOBILIARIA SPE LTDA" at bounding box center [0, 0] width 0 height 0
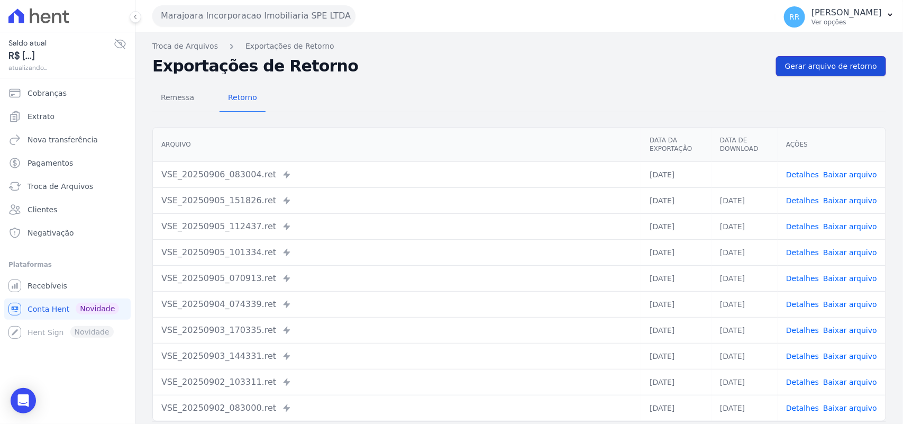
click at [835, 67] on span "Gerar arquivo de retorno" at bounding box center [831, 66] width 92 height 11
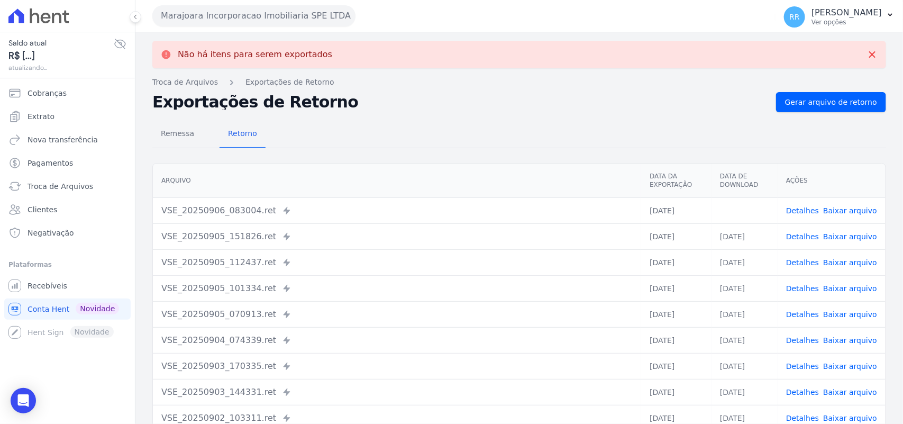
click at [849, 208] on link "Baixar arquivo" at bounding box center [851, 210] width 54 height 8
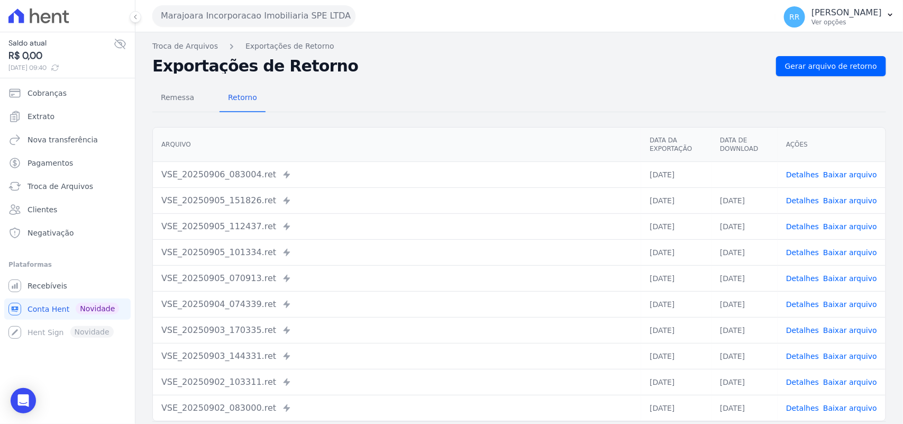
click at [421, 53] on div "Não há itens para serem exportados Troca de [GEOGRAPHIC_DATA] Exportações de Re…" at bounding box center [519, 249] width 768 height 435
click at [165, 19] on button "Marajoara Incorporacao Imobiliaria SPE LTDA" at bounding box center [253, 15] width 203 height 21
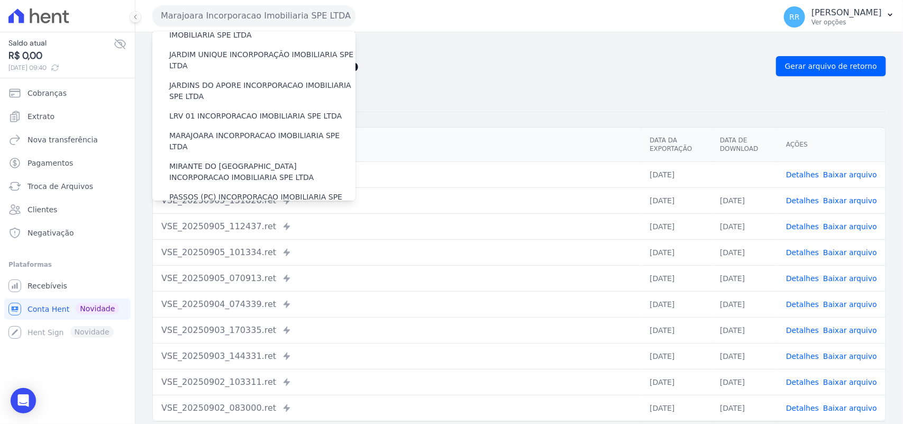
scroll to position [265, 0]
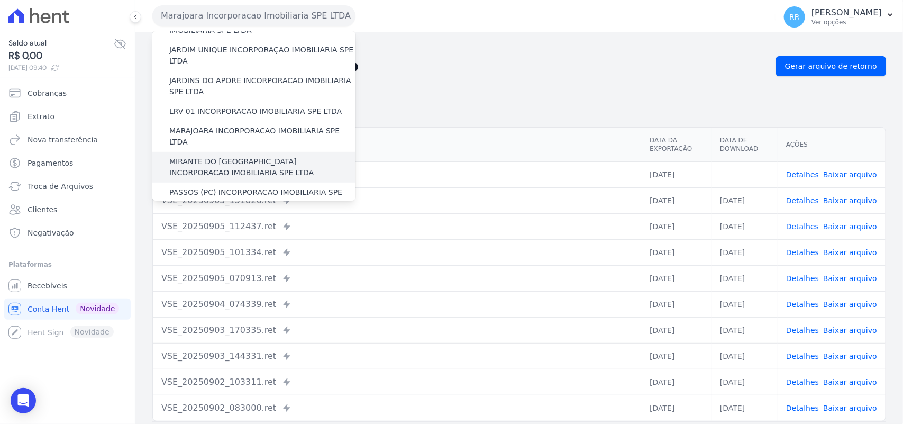
click at [207, 156] on label "MIRANTE DO [GEOGRAPHIC_DATA] INCORPORACAO IMOBILIARIA SPE LTDA" at bounding box center [262, 167] width 186 height 22
click at [0, 0] on input "MIRANTE DO [GEOGRAPHIC_DATA] INCORPORACAO IMOBILIARIA SPE LTDA" at bounding box center [0, 0] width 0 height 0
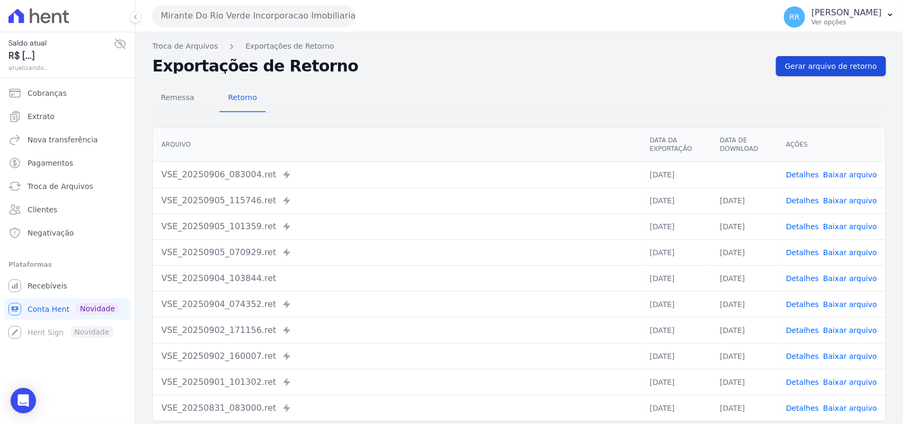
click at [819, 68] on span "Gerar arquivo de retorno" at bounding box center [831, 66] width 92 height 11
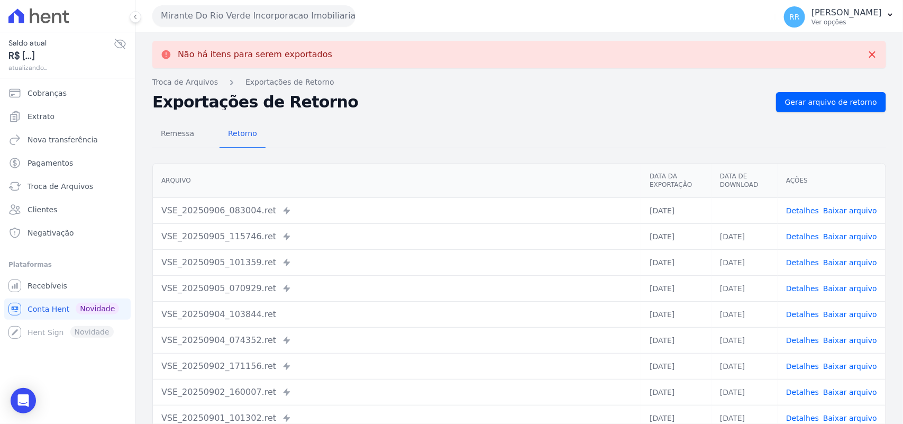
click at [857, 209] on link "Baixar arquivo" at bounding box center [851, 210] width 54 height 8
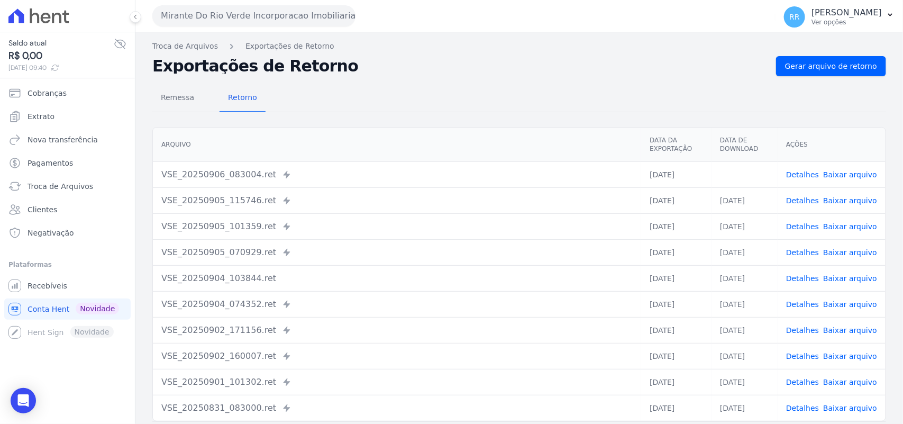
drag, startPoint x: 524, startPoint y: 98, endPoint x: 589, endPoint y: 98, distance: 64.6
click at [524, 98] on div "Remessa Retorno" at bounding box center [519, 99] width 734 height 28
click at [835, 72] on link "Gerar arquivo de retorno" at bounding box center [831, 66] width 110 height 20
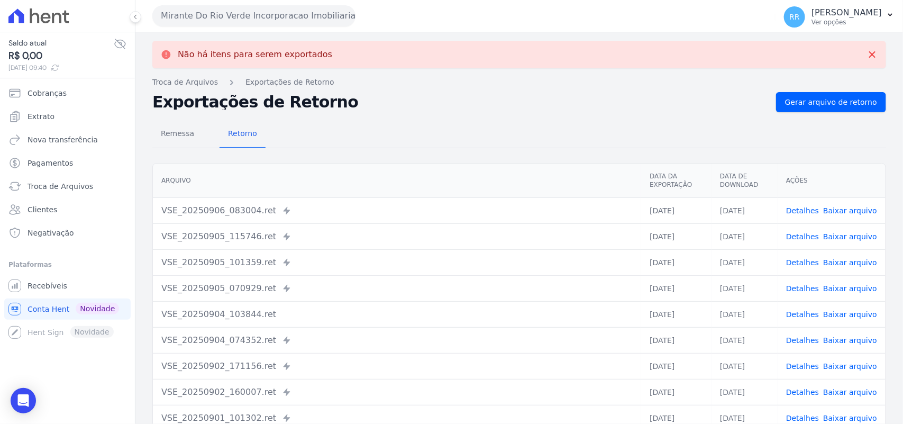
click at [260, 25] on button "Mirante Do Rio Verde Incorporacao Imobiliaria SPE LTDA" at bounding box center [253, 15] width 203 height 21
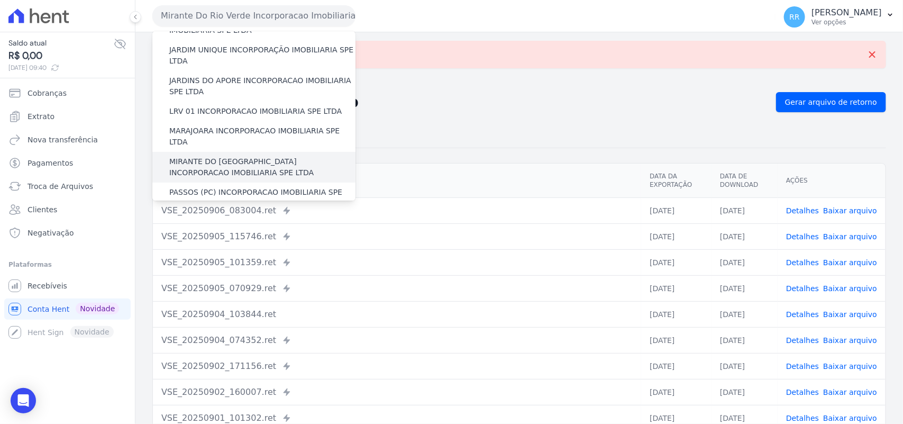
scroll to position [286, 0]
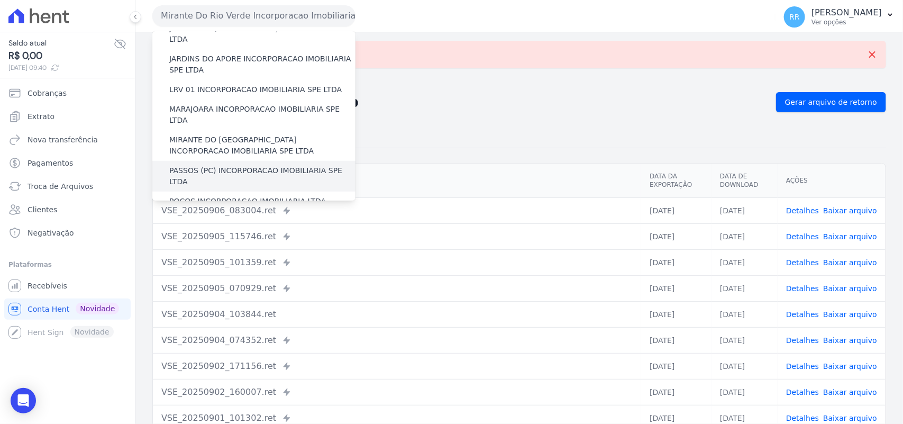
click at [231, 161] on div "PASSOS (PC) INCORPORACAO IMOBILIARIA SPE LTDA" at bounding box center [253, 176] width 203 height 31
click at [231, 165] on label "PASSOS (PC) INCORPORACAO IMOBILIARIA SPE LTDA" at bounding box center [262, 176] width 186 height 22
click at [0, 0] on input "PASSOS (PC) INCORPORACAO IMOBILIARIA SPE LTDA" at bounding box center [0, 0] width 0 height 0
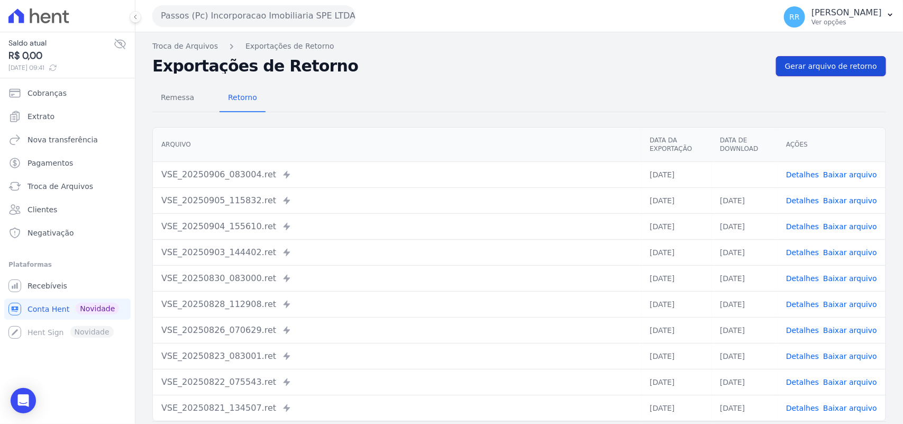
click at [824, 66] on span "Gerar arquivo de retorno" at bounding box center [831, 66] width 92 height 11
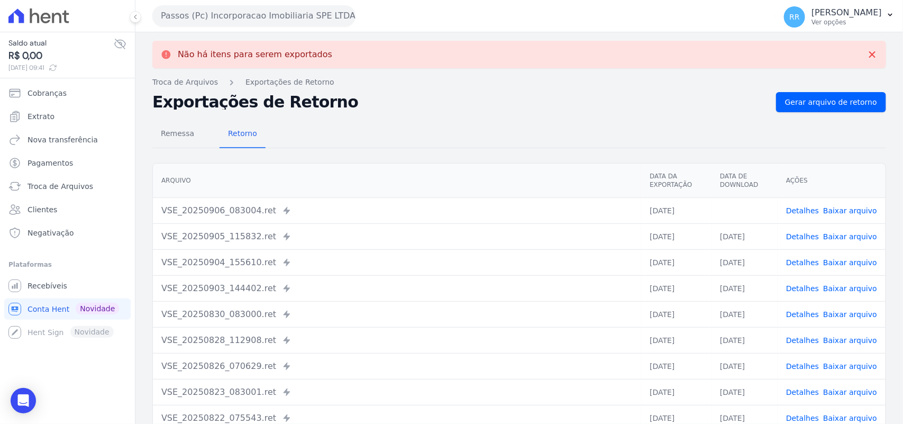
click at [845, 209] on link "Baixar arquivo" at bounding box center [851, 210] width 54 height 8
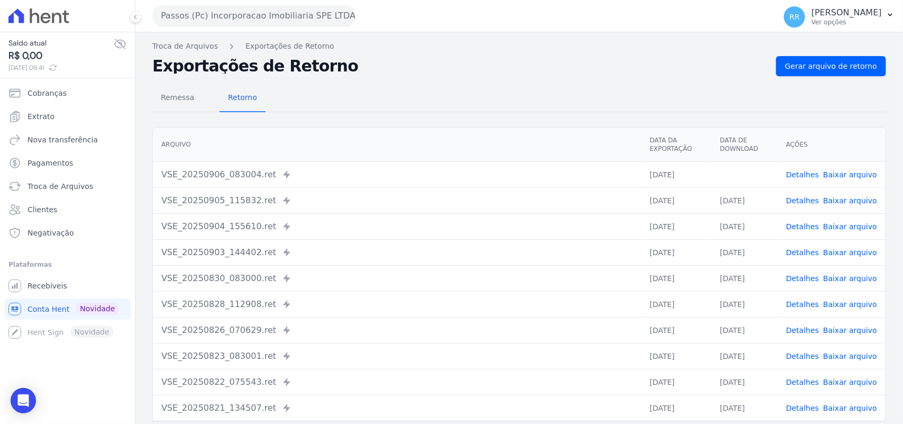
click at [421, 94] on div "Remessa Retorno" at bounding box center [519, 99] width 734 height 28
click at [839, 56] on link "Gerar arquivo de retorno" at bounding box center [831, 66] width 110 height 20
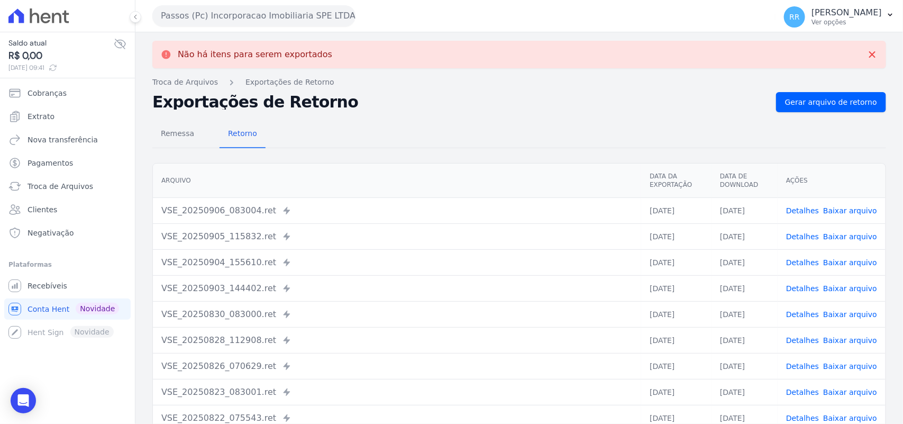
click at [322, 23] on button "Passos (Pc) Incorporacao Imobiliaria SPE LTDA" at bounding box center [253, 15] width 203 height 21
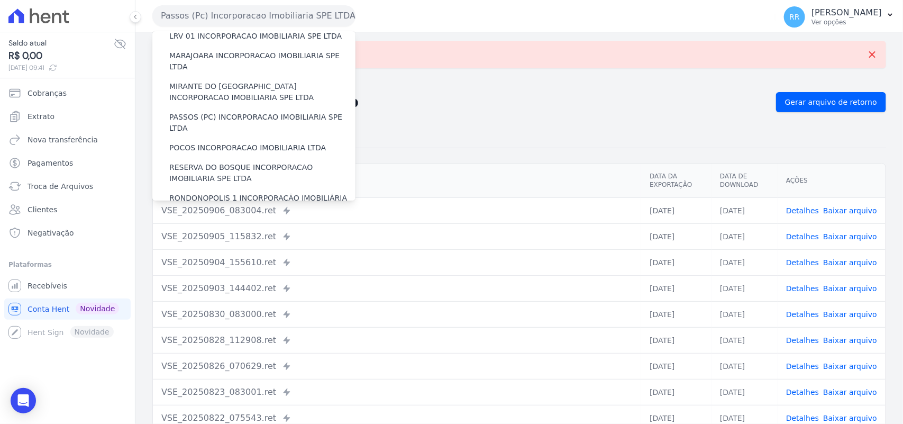
scroll to position [352, 0]
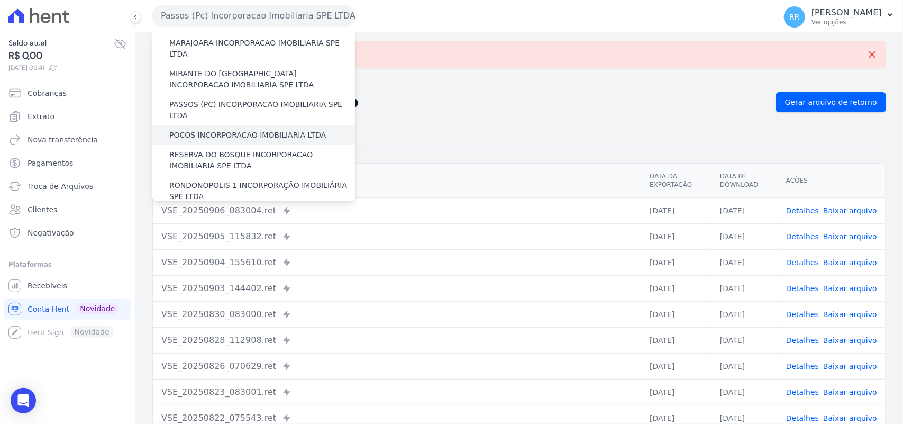
click at [242, 130] on label "POCOS INCORPORACAO IMOBILIARIA LTDA" at bounding box center [247, 135] width 157 height 11
click at [0, 0] on input "POCOS INCORPORACAO IMOBILIARIA LTDA" at bounding box center [0, 0] width 0 height 0
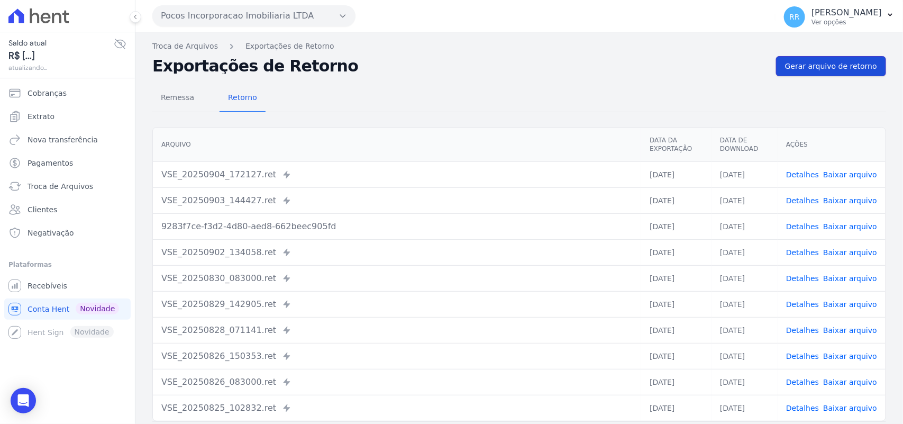
click at [846, 66] on span "Gerar arquivo de retorno" at bounding box center [831, 66] width 92 height 11
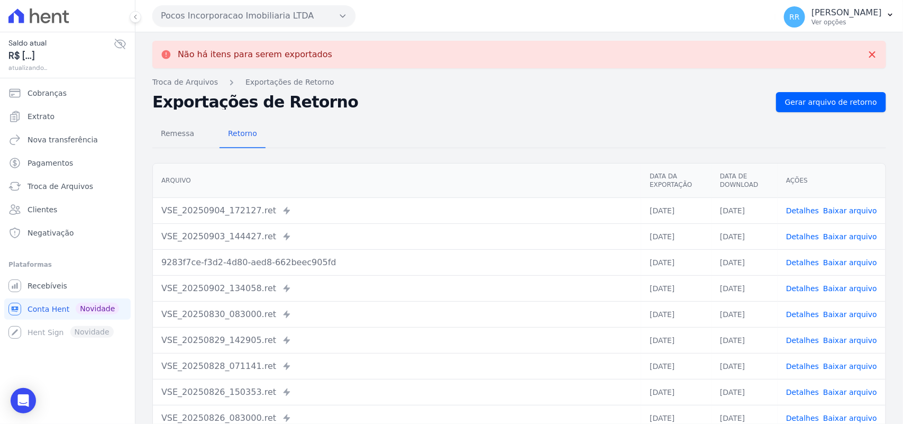
click at [297, 27] on div "Pocos Incorporacao Imobiliaria LTDA Via Sul Engenharia AGUAS DE [GEOGRAPHIC_DAT…" at bounding box center [461, 15] width 619 height 33
click at [298, 22] on button "Pocos Incorporacao Imobiliaria LTDA" at bounding box center [253, 15] width 203 height 21
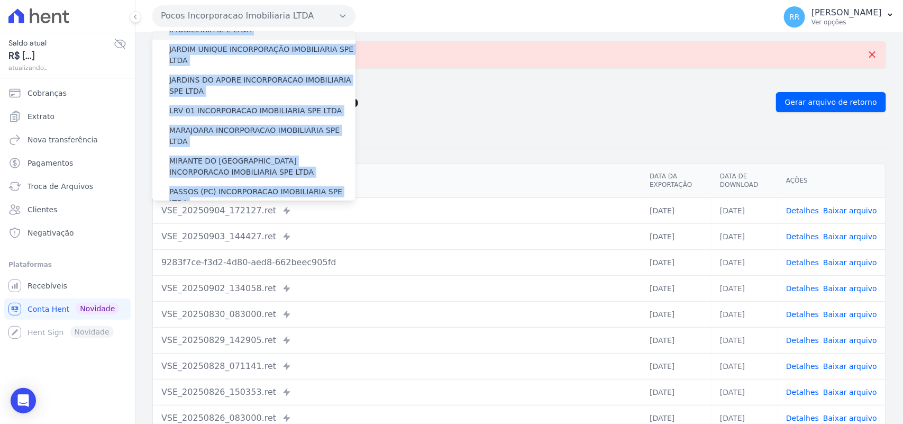
scroll to position [331, 0]
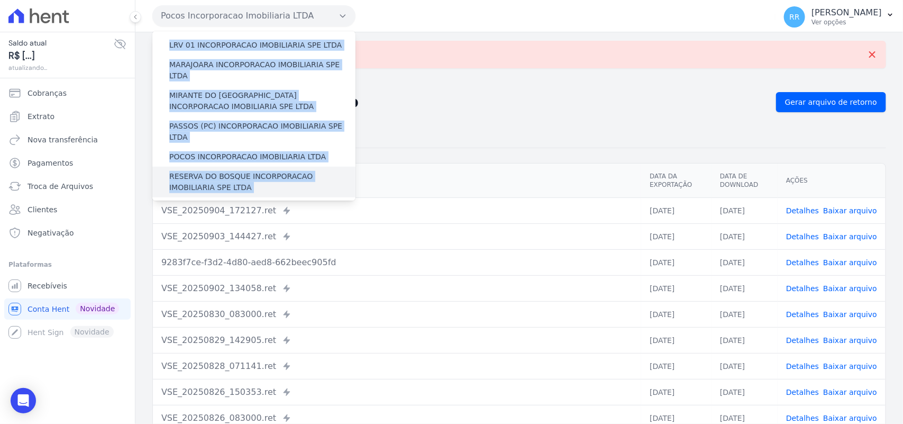
click at [193, 171] on label "RESERVA DO BOSQUE INCORPORACAO IMOBILIARIA SPE LTDA" at bounding box center [262, 182] width 186 height 22
click at [0, 0] on input "RESERVA DO BOSQUE INCORPORACAO IMOBILIARIA SPE LTDA" at bounding box center [0, 0] width 0 height 0
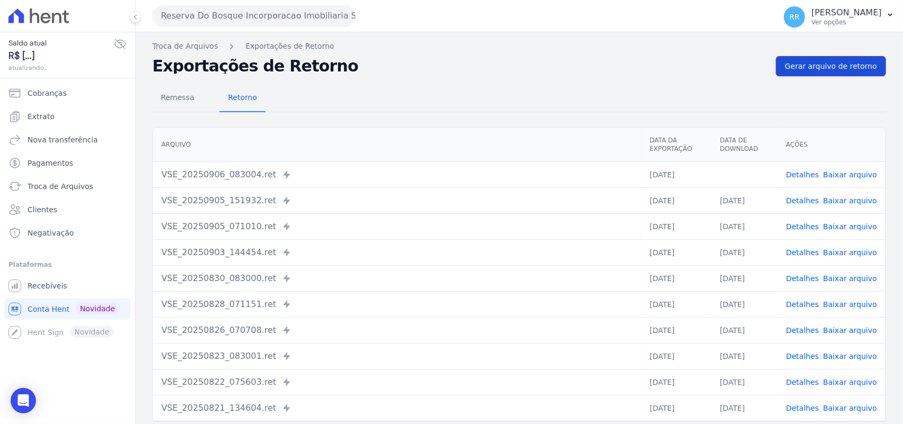
click at [834, 69] on span "Gerar arquivo de retorno" at bounding box center [831, 66] width 92 height 11
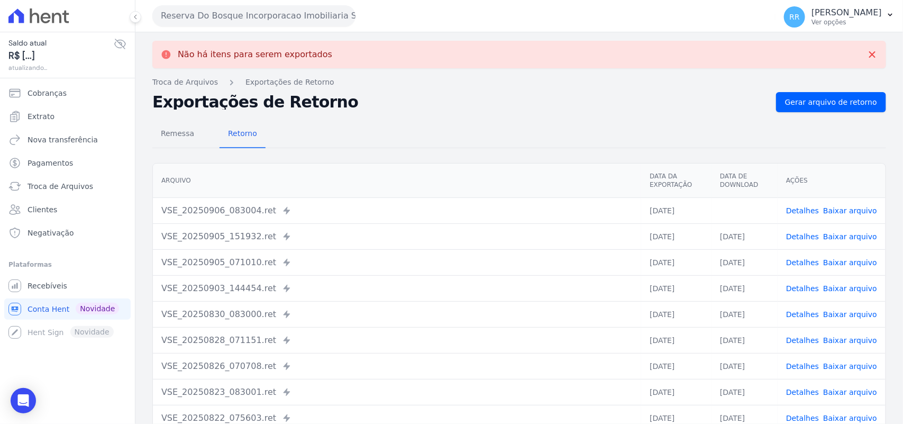
click at [843, 215] on span "Baixar arquivo" at bounding box center [851, 210] width 54 height 11
click at [851, 206] on link "Baixar arquivo" at bounding box center [851, 210] width 54 height 8
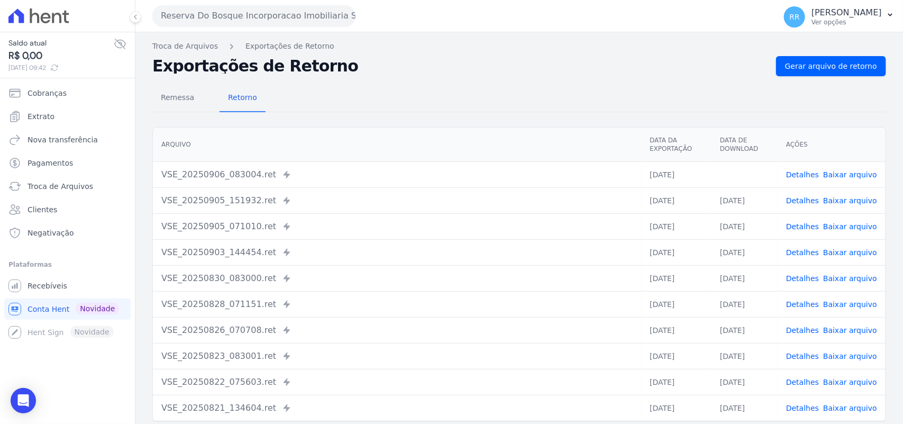
drag, startPoint x: 357, startPoint y: 85, endPoint x: 351, endPoint y: 85, distance: 6.4
click at [354, 85] on div "Remessa Retorno [GEOGRAPHIC_DATA] Data da Exportação Data de Download Ações VSE…" at bounding box center [519, 267] width 734 height 383
click at [823, 73] on link "Gerar arquivo de retorno" at bounding box center [831, 66] width 110 height 20
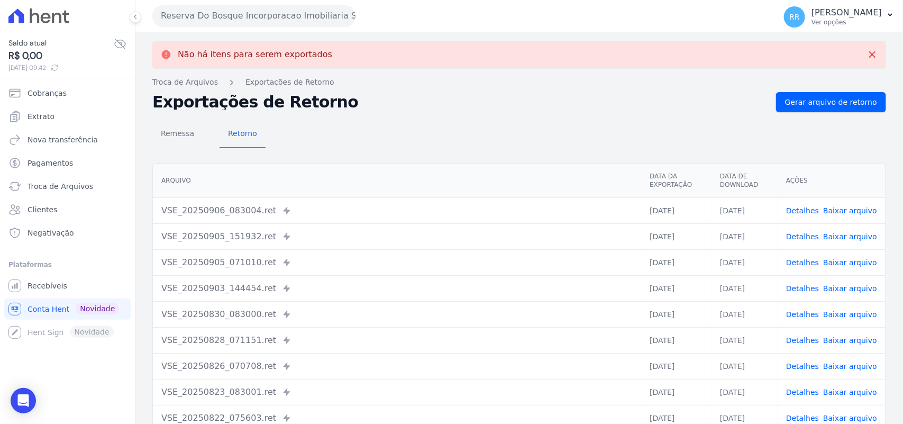
click at [287, 17] on button "Reserva Do Bosque Incorporacao Imobiliaria SPE LTDA" at bounding box center [253, 15] width 203 height 21
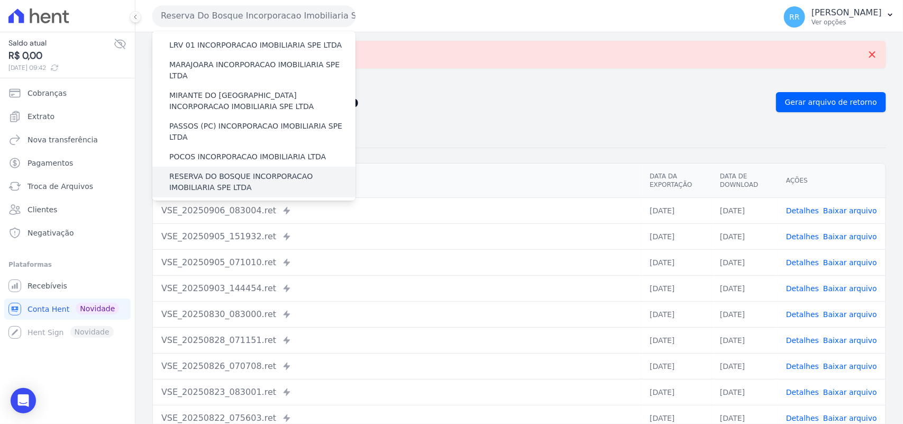
scroll to position [375, 0]
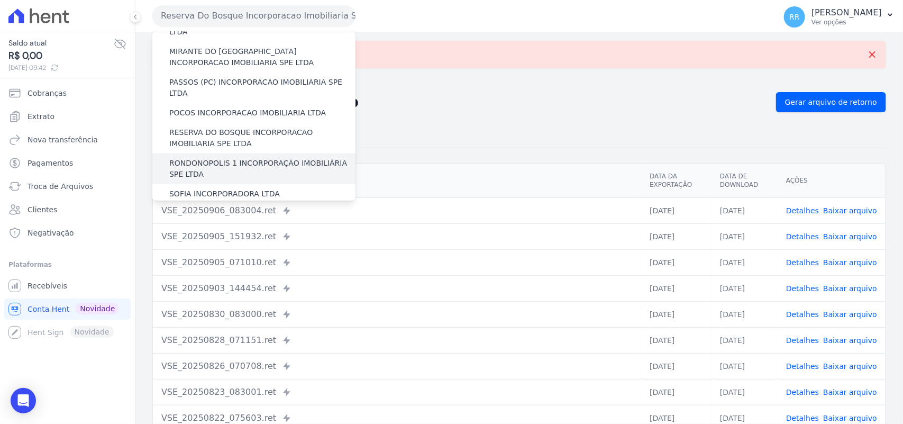
click at [213, 158] on label "RONDONOPOLIS 1 INCORPORAÇÃO IMOBILIÁRIA SPE LTDA" at bounding box center [262, 169] width 186 height 22
click at [0, 0] on input "RONDONOPOLIS 1 INCORPORAÇÃO IMOBILIÁRIA SPE LTDA" at bounding box center [0, 0] width 0 height 0
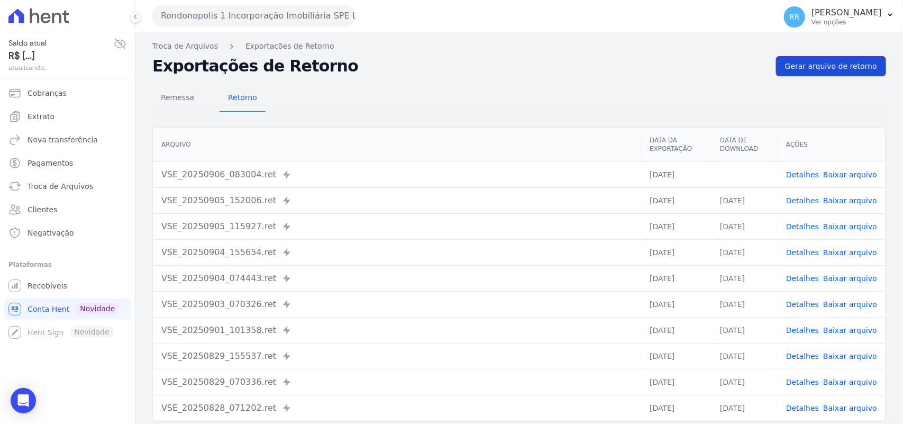
click at [817, 74] on link "Gerar arquivo de retorno" at bounding box center [831, 66] width 110 height 20
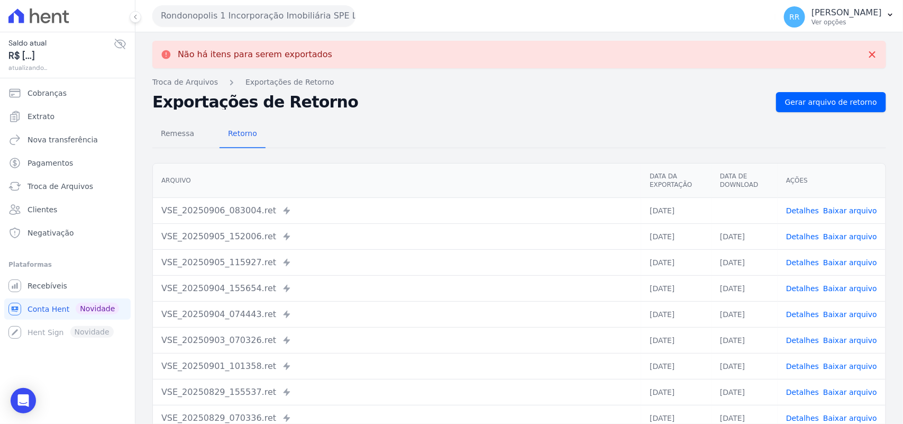
click at [834, 207] on link "Baixar arquivo" at bounding box center [851, 210] width 54 height 8
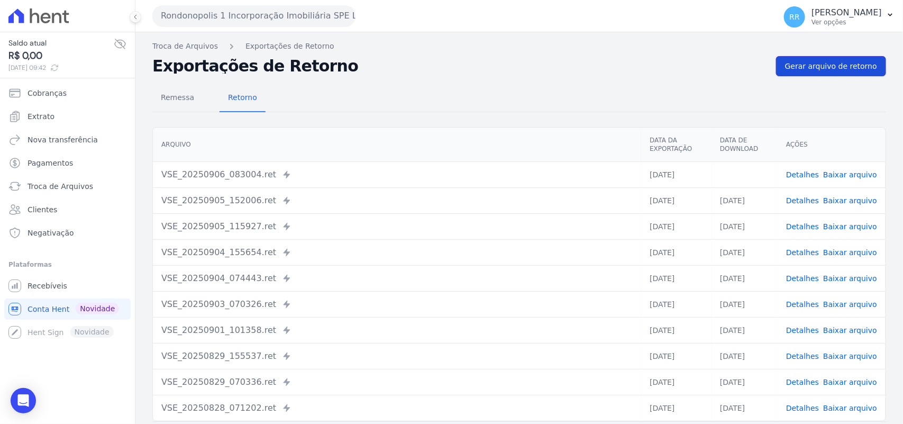
click at [858, 68] on span "Gerar arquivo de retorno" at bounding box center [831, 66] width 92 height 11
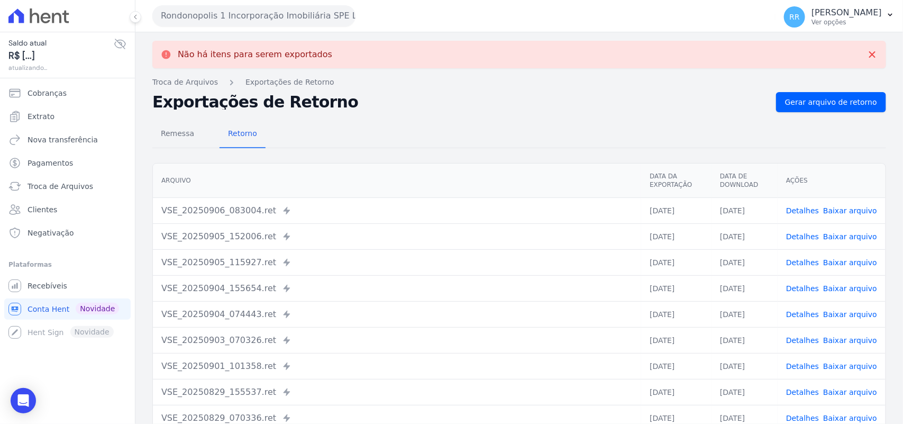
click at [206, 20] on button "Rondonopolis 1 Incorporação Imobiliária SPE LTDA" at bounding box center [253, 15] width 203 height 21
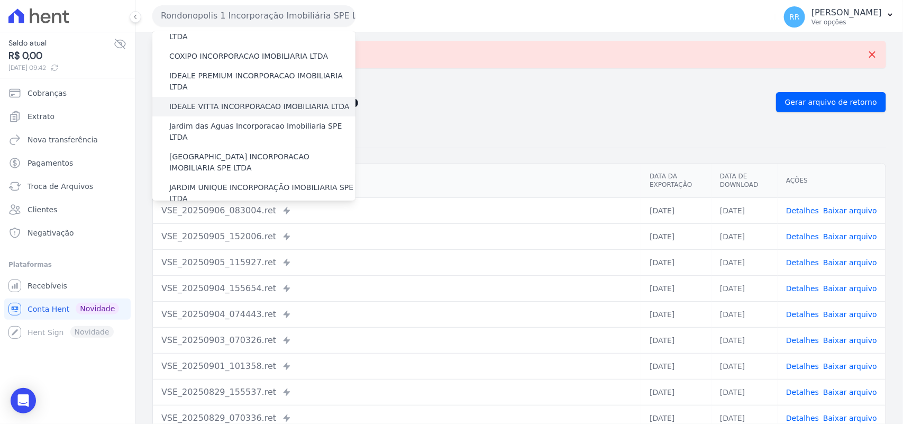
scroll to position [352, 0]
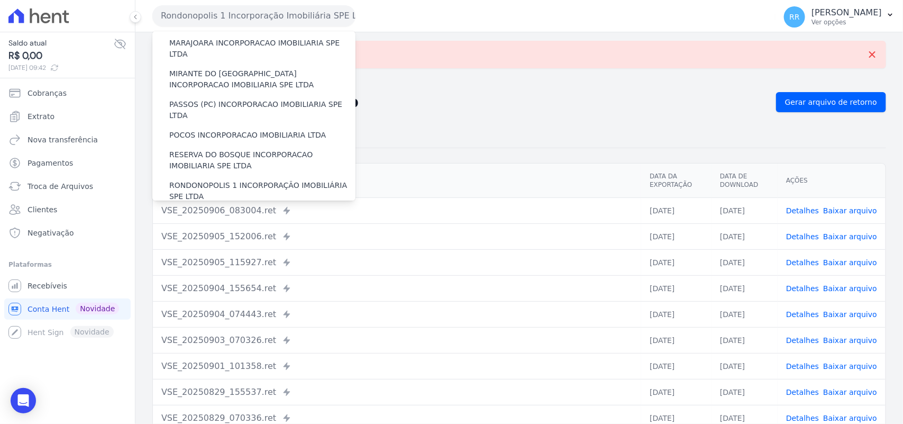
click at [221, 211] on label "SOFIA INCORPORADORA LTDA" at bounding box center [224, 216] width 111 height 11
click at [0, 0] on input "SOFIA INCORPORADORA LTDA" at bounding box center [0, 0] width 0 height 0
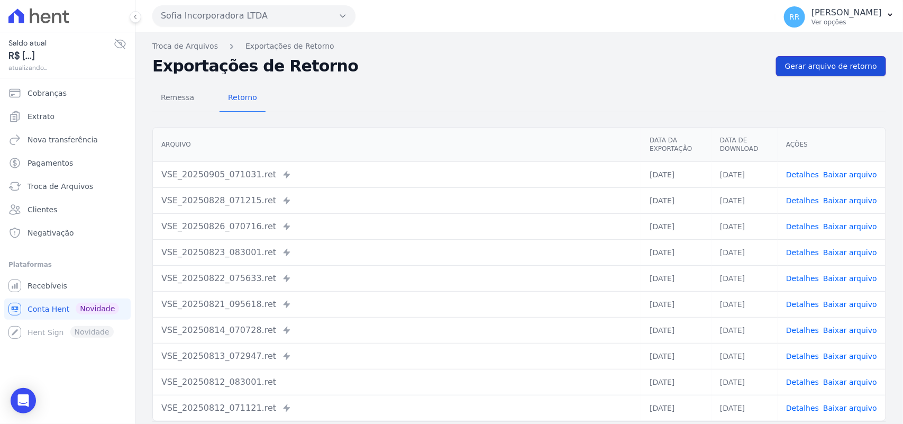
click at [839, 62] on span "Gerar arquivo de retorno" at bounding box center [831, 66] width 92 height 11
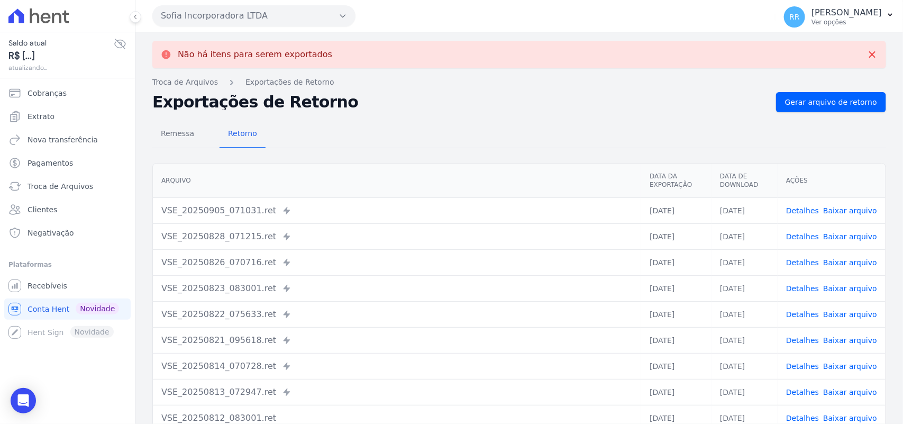
drag, startPoint x: 263, startPoint y: 35, endPoint x: 263, endPoint y: 30, distance: 5.3
click at [262, 37] on div "Não há itens para serem exportados Troca de [GEOGRAPHIC_DATA] Exportações de Re…" at bounding box center [519, 267] width 768 height 471
click at [268, 23] on button "Sofia Incorporadora LTDA" at bounding box center [253, 15] width 203 height 21
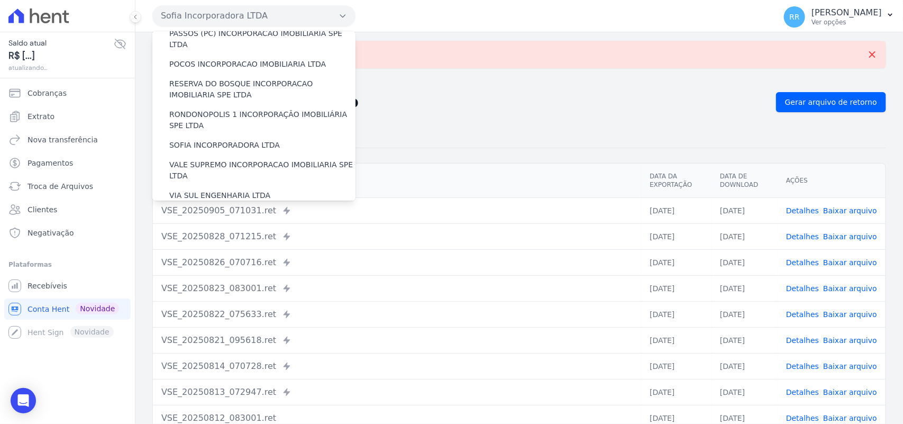
scroll to position [417, 0]
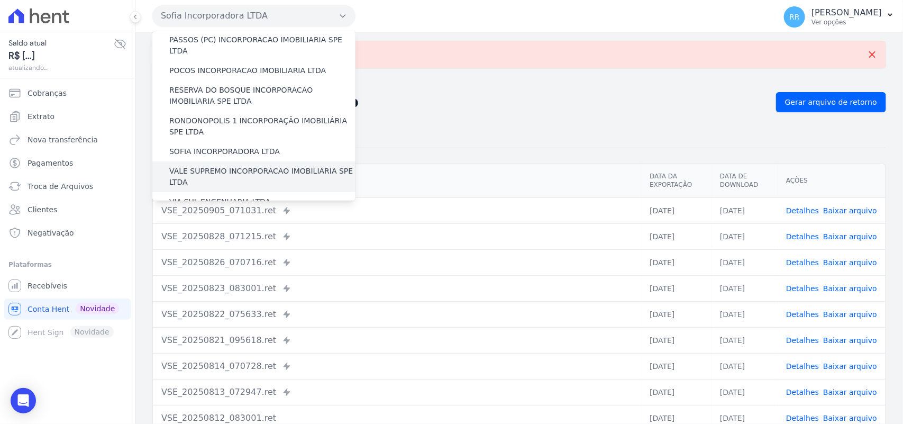
click at [228, 166] on label "VALE SUPREMO INCORPORACAO IMOBILIARIA SPE LTDA" at bounding box center [262, 177] width 186 height 22
click at [0, 0] on input "VALE SUPREMO INCORPORACAO IMOBILIARIA SPE LTDA" at bounding box center [0, 0] width 0 height 0
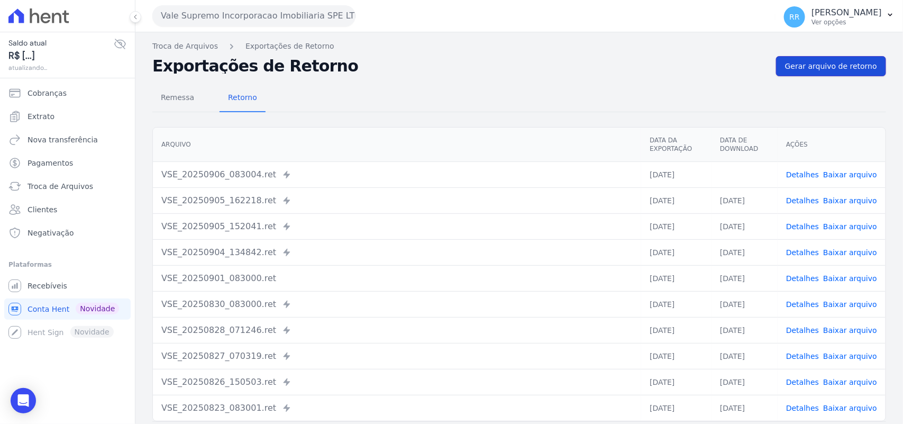
click at [840, 67] on span "Gerar arquivo de retorno" at bounding box center [831, 66] width 92 height 11
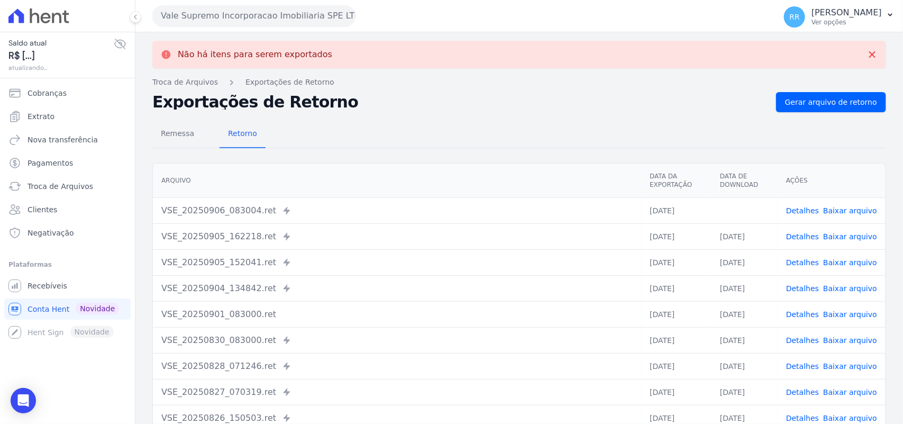
click at [840, 209] on link "Baixar arquivo" at bounding box center [851, 210] width 54 height 8
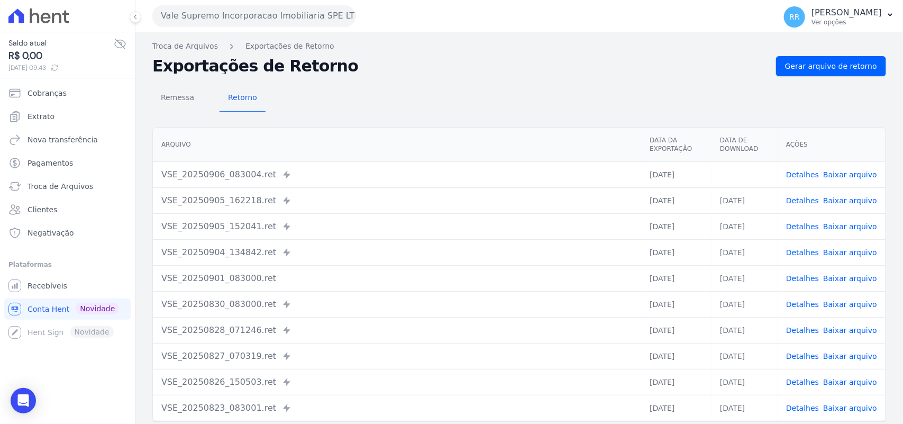
click at [488, 82] on div "Remessa Retorno [GEOGRAPHIC_DATA] Data da Exportação Data de Download Ações VSE…" at bounding box center [519, 267] width 734 height 383
click at [835, 71] on span "Gerar arquivo de retorno" at bounding box center [831, 66] width 92 height 11
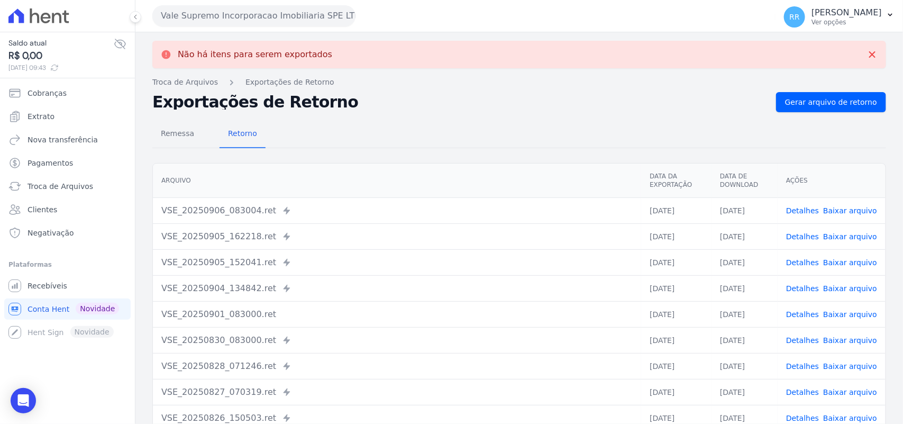
click at [231, 16] on button "Vale Supremo Incorporacao Imobiliaria SPE LTDA" at bounding box center [253, 15] width 203 height 21
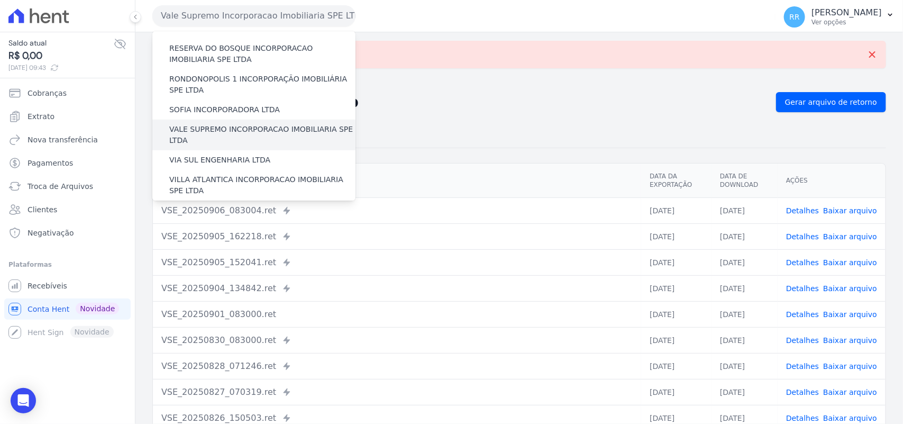
scroll to position [483, 0]
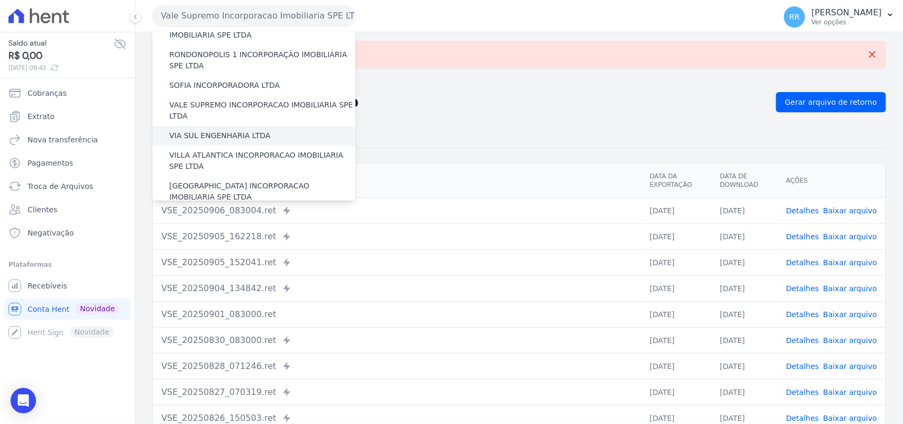
click at [218, 126] on div "VIA SUL ENGENHARIA LTDA" at bounding box center [253, 136] width 203 height 20
click at [216, 126] on div "VIA SUL ENGENHARIA LTDA" at bounding box center [253, 136] width 203 height 20
click at [215, 130] on label "VIA SUL ENGENHARIA LTDA" at bounding box center [219, 135] width 101 height 11
click at [0, 0] on input "VIA SUL ENGENHARIA LTDA" at bounding box center [0, 0] width 0 height 0
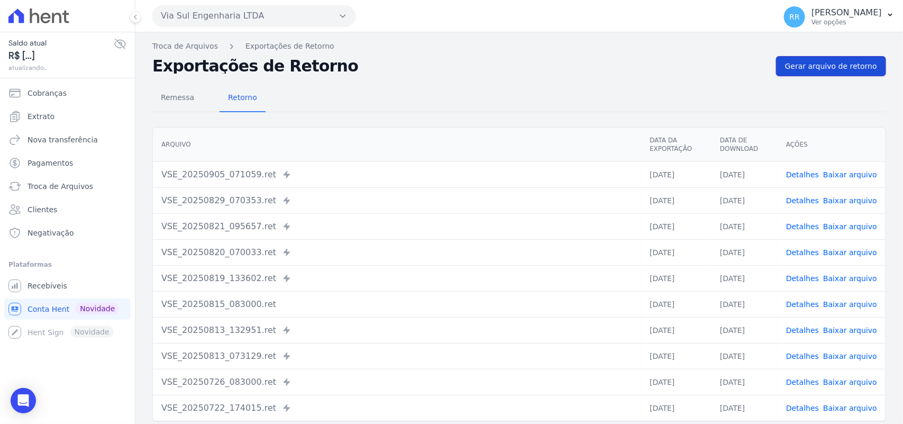
click at [809, 67] on span "Gerar arquivo de retorno" at bounding box center [831, 66] width 92 height 11
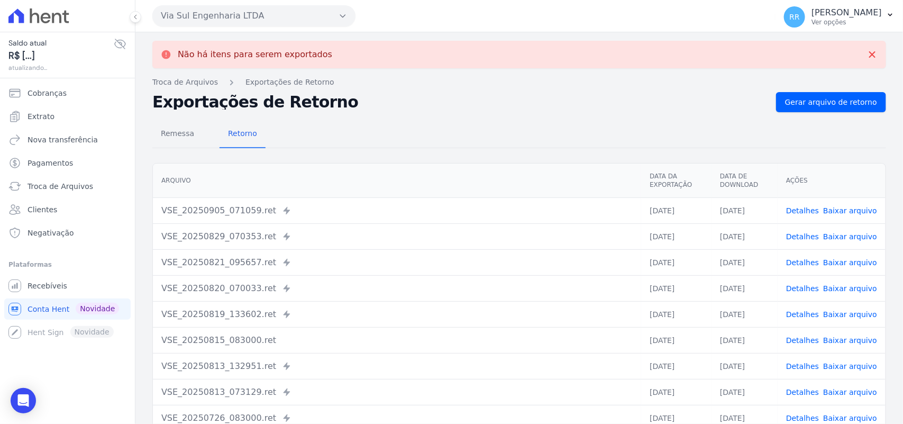
click at [291, 12] on button "Via Sul Engenharia LTDA" at bounding box center [253, 15] width 203 height 21
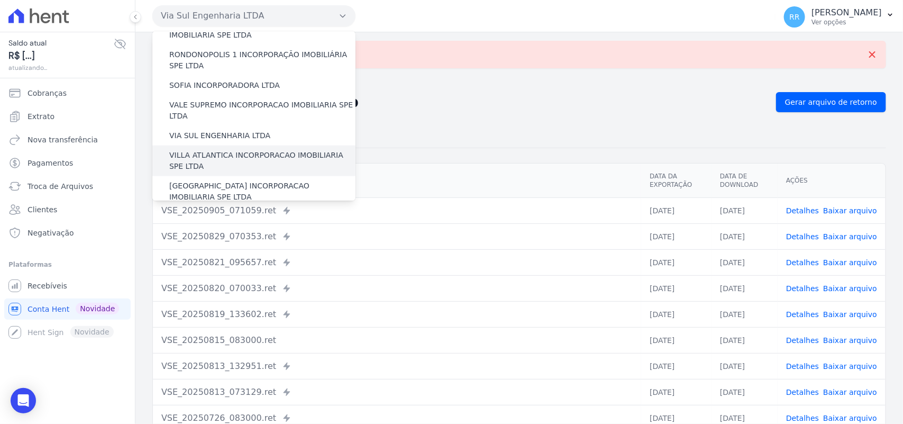
click at [218, 150] on label "VILLA ATLANTICA INCORPORACAO IMOBILIARIA SPE LTDA" at bounding box center [262, 161] width 186 height 22
click at [0, 0] on input "VILLA ATLANTICA INCORPORACAO IMOBILIARIA SPE LTDA" at bounding box center [0, 0] width 0 height 0
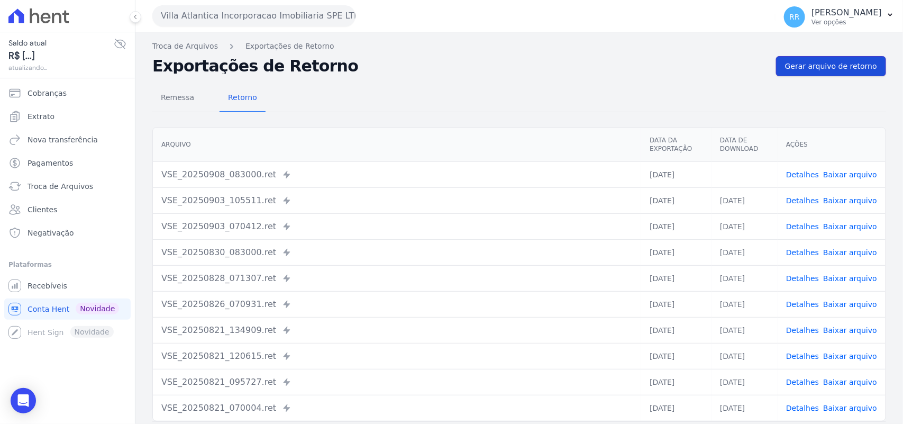
click at [800, 62] on span "Gerar arquivo de retorno" at bounding box center [831, 66] width 92 height 11
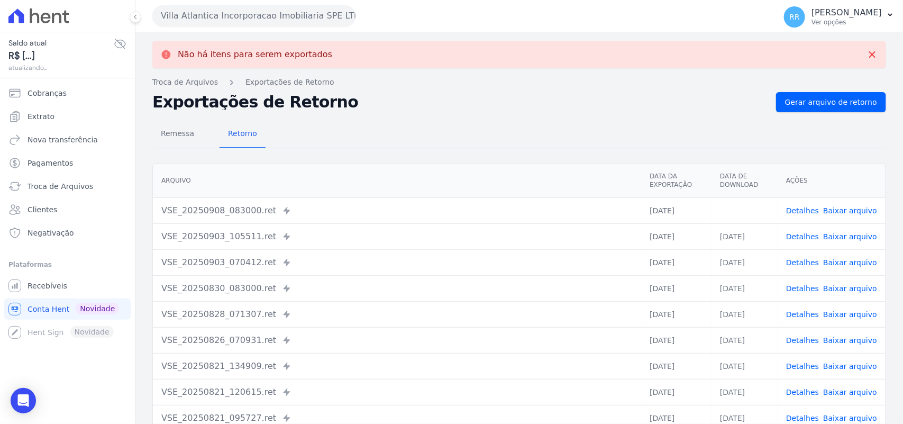
click at [839, 206] on link "Baixar arquivo" at bounding box center [851, 210] width 54 height 8
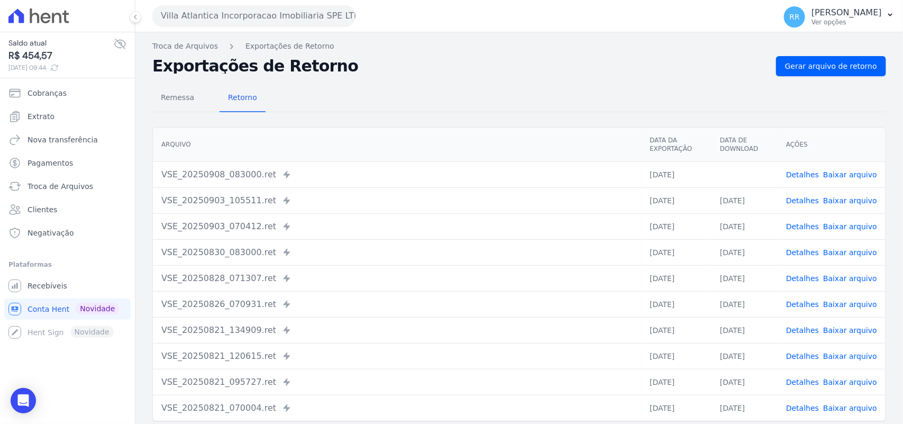
drag, startPoint x: 525, startPoint y: 61, endPoint x: 585, endPoint y: 54, distance: 60.7
click at [525, 61] on h2 "Exportações de Retorno" at bounding box center [460, 66] width 616 height 15
click at [834, 64] on span "Gerar arquivo de retorno" at bounding box center [831, 66] width 92 height 11
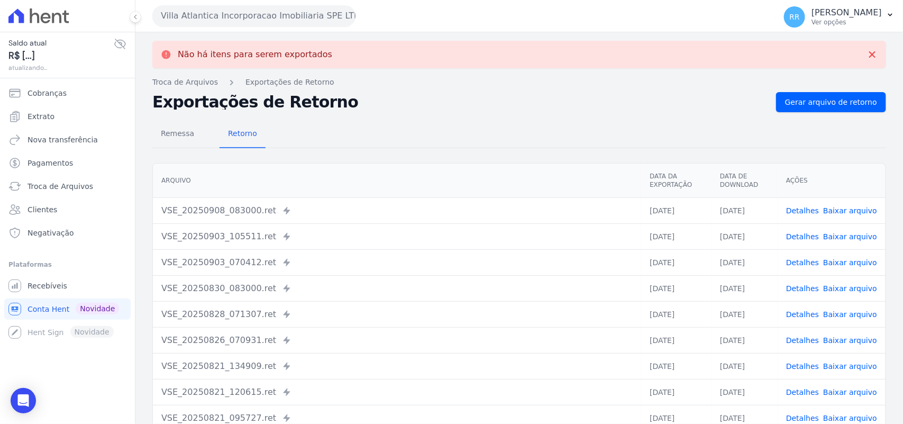
click at [216, 10] on button "Villa Atlantica Incorporacao Imobiliaria SPE LTDA" at bounding box center [253, 15] width 203 height 21
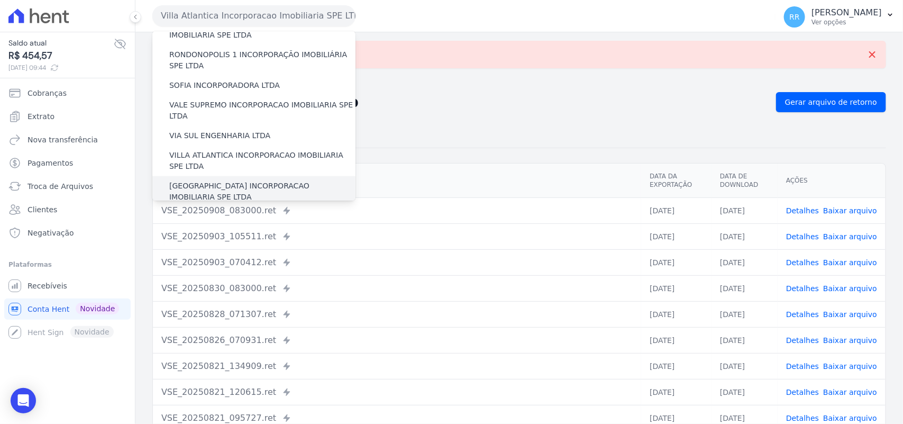
click at [242, 180] on label "[GEOGRAPHIC_DATA] INCORPORACAO IMOBILIARIA SPE LTDA" at bounding box center [262, 191] width 186 height 22
click at [0, 0] on input "[GEOGRAPHIC_DATA] INCORPORACAO IMOBILIARIA SPE LTDA" at bounding box center [0, 0] width 0 height 0
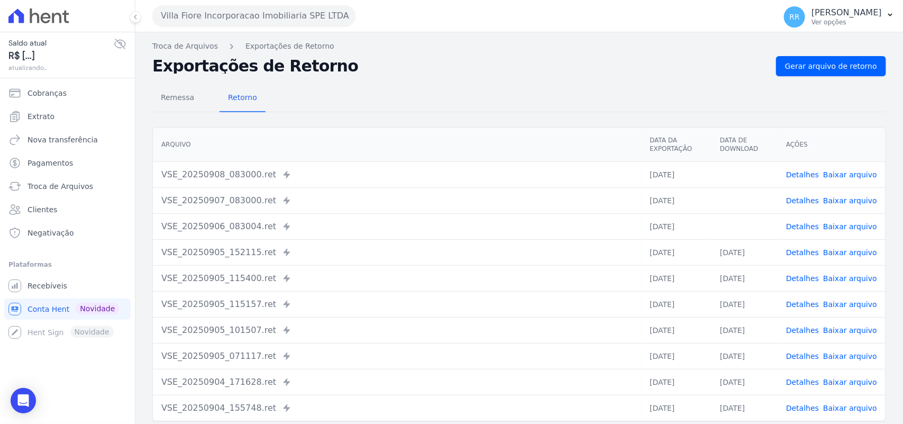
click at [831, 53] on div "Troca de Arquivos Exportações de Retorno Exportações de Retorno Gerar arquivo d…" at bounding box center [519, 249] width 768 height 435
click at [829, 61] on span "Gerar arquivo de retorno" at bounding box center [831, 66] width 92 height 11
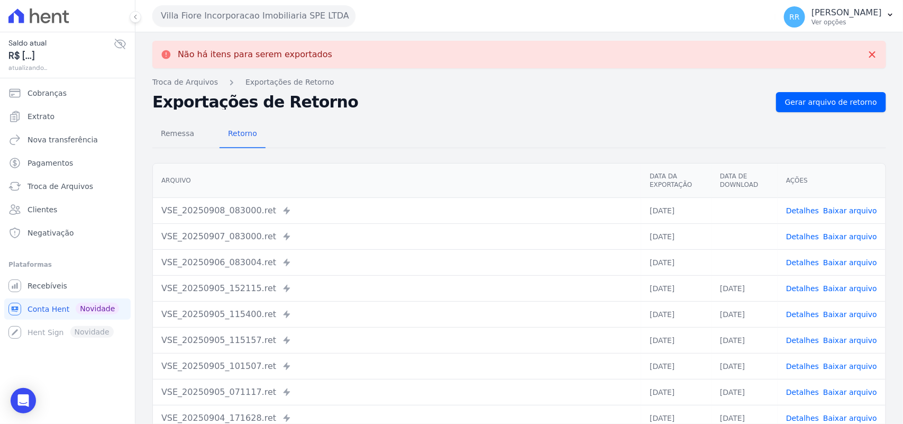
click at [843, 258] on link "Baixar arquivo" at bounding box center [851, 262] width 54 height 8
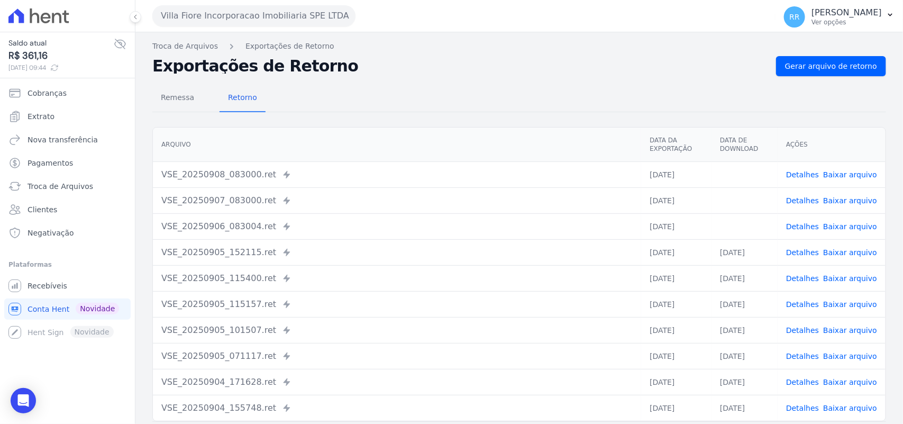
click at [499, 64] on h2 "Exportações de Retorno" at bounding box center [460, 66] width 616 height 15
click at [853, 194] on td "Detalhes Baixar arquivo" at bounding box center [832, 200] width 108 height 26
click at [853, 196] on link "Baixar arquivo" at bounding box center [851, 200] width 54 height 8
drag, startPoint x: 548, startPoint y: 72, endPoint x: 601, endPoint y: 95, distance: 57.3
click at [548, 71] on h2 "Exportações de Retorno" at bounding box center [460, 66] width 616 height 15
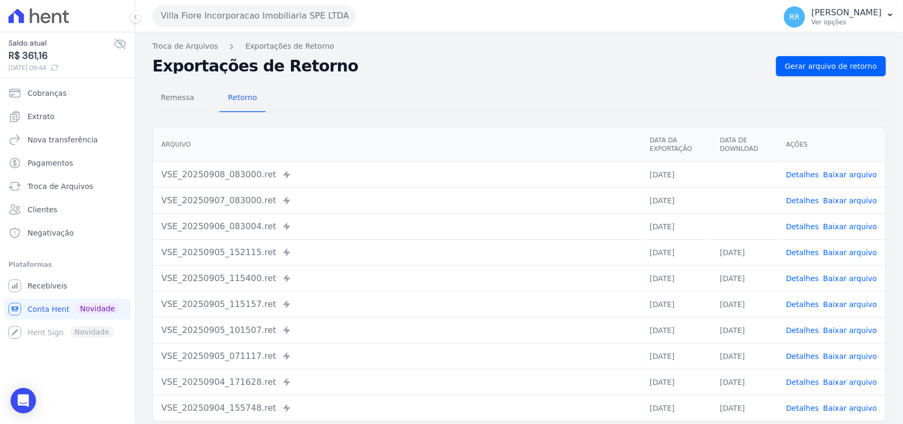
click at [847, 173] on link "Baixar arquivo" at bounding box center [851, 174] width 54 height 8
click at [479, 66] on h2 "Exportações de Retorno" at bounding box center [460, 66] width 616 height 15
click at [803, 64] on span "Gerar arquivo de retorno" at bounding box center [831, 66] width 92 height 11
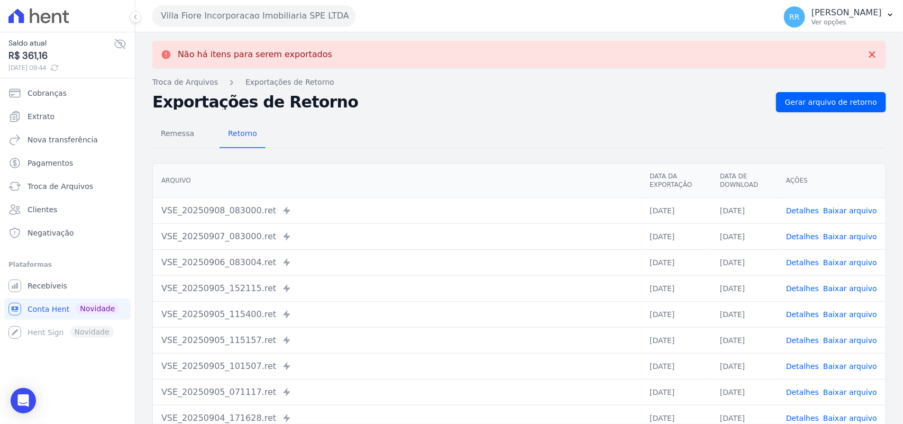
click at [187, 11] on button "Villa Fiore Incorporacao Imobiliaria SPE LTDA" at bounding box center [253, 15] width 203 height 21
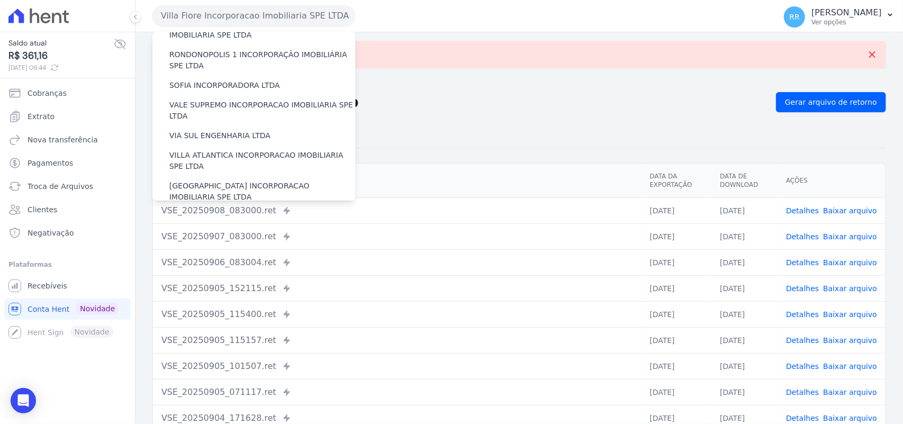
click at [234, 211] on label "VILLA TROPICAL INCORPORAÇÃO IMOBILIÁRIA SPE LTDA" at bounding box center [262, 222] width 186 height 22
click at [0, 0] on input "VILLA TROPICAL INCORPORAÇÃO IMOBILIÁRIA SPE LTDA" at bounding box center [0, 0] width 0 height 0
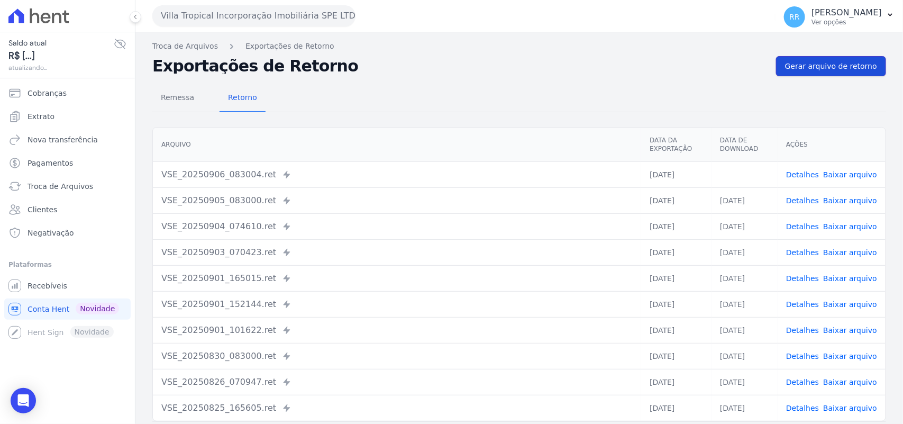
click at [842, 57] on link "Gerar arquivo de retorno" at bounding box center [831, 66] width 110 height 20
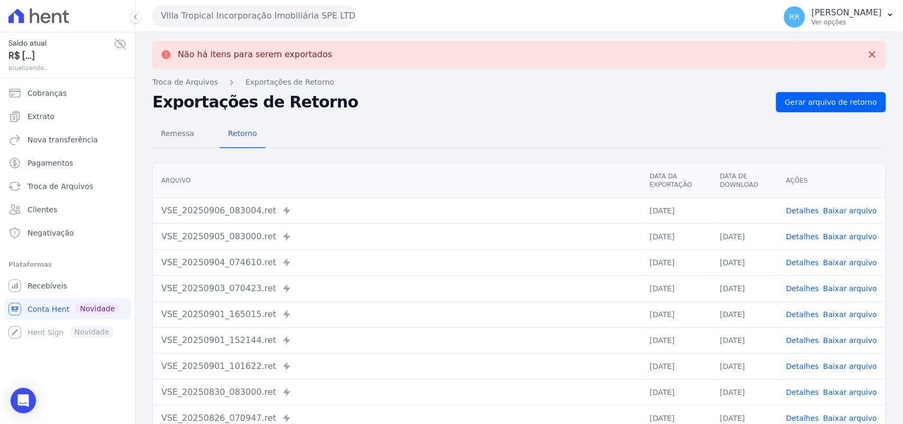
click at [835, 211] on link "Baixar arquivo" at bounding box center [851, 210] width 54 height 8
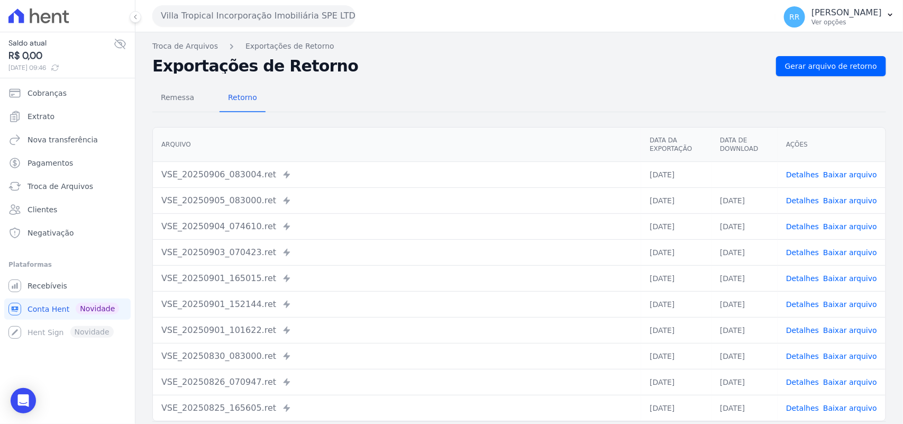
click at [843, 77] on div "Remessa Retorno [GEOGRAPHIC_DATA] Data da Exportação Data de Download Ações VSE…" at bounding box center [519, 267] width 734 height 383
click at [842, 77] on div "Remessa Retorno [GEOGRAPHIC_DATA] Data da Exportação Data de Download Ações VSE…" at bounding box center [519, 267] width 734 height 383
click at [840, 64] on span "Gerar arquivo de retorno" at bounding box center [831, 66] width 92 height 11
click at [189, 22] on button "Villa Tropical Incorporação Imobiliária SPE LTDA" at bounding box center [253, 15] width 203 height 21
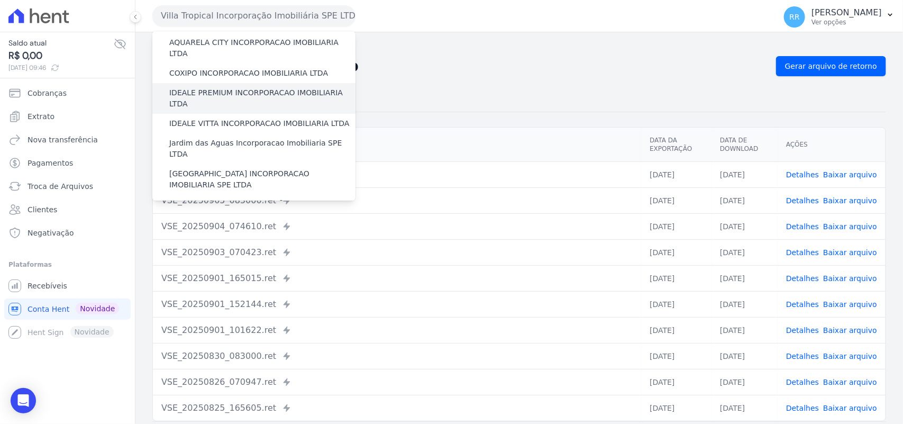
scroll to position [88, 0]
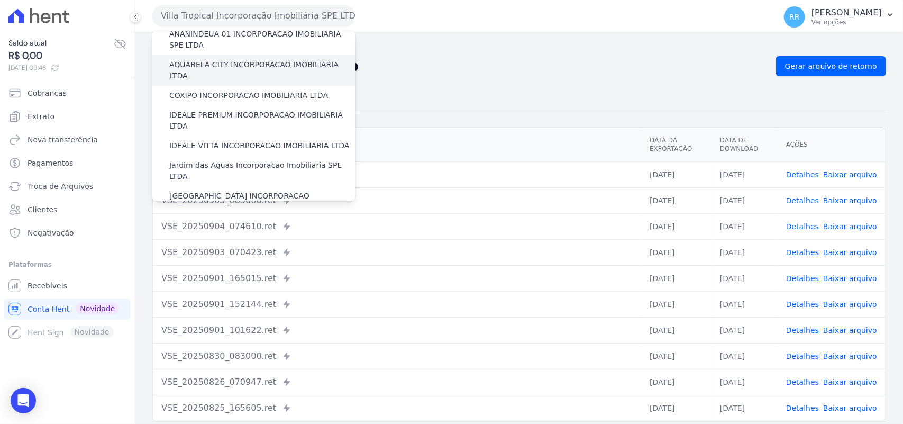
click at [187, 67] on label "AQUARELA CITY INCORPORACAO IMOBILIARIA LTDA" at bounding box center [262, 70] width 186 height 22
click at [0, 0] on input "AQUARELA CITY INCORPORACAO IMOBILIARIA LTDA" at bounding box center [0, 0] width 0 height 0
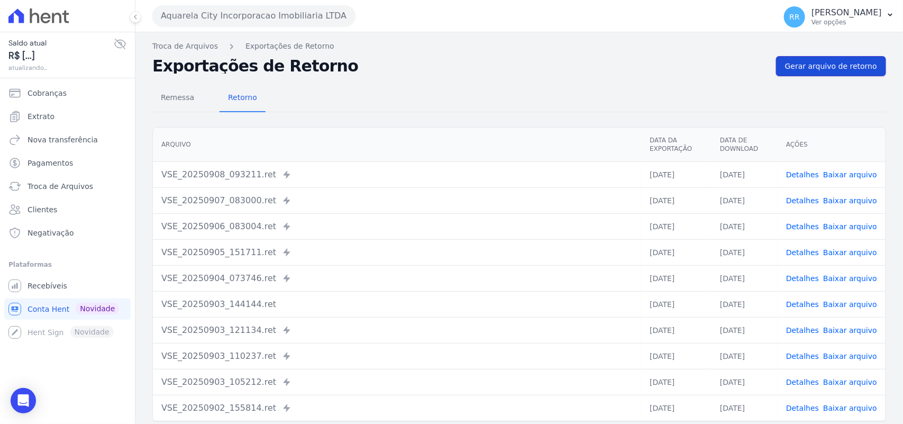
click at [818, 70] on span "Gerar arquivo de retorno" at bounding box center [831, 66] width 92 height 11
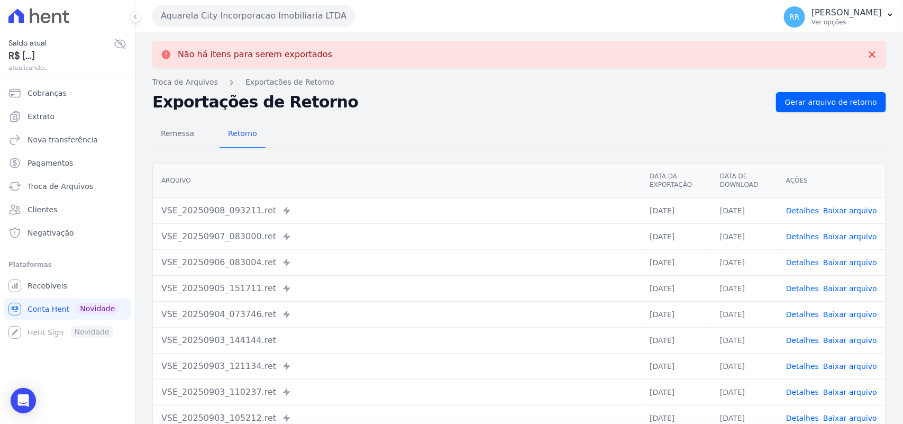
click at [575, 66] on div "Não há itens para serem exportados" at bounding box center [519, 55] width 734 height 28
